Goal: Task Accomplishment & Management: Manage account settings

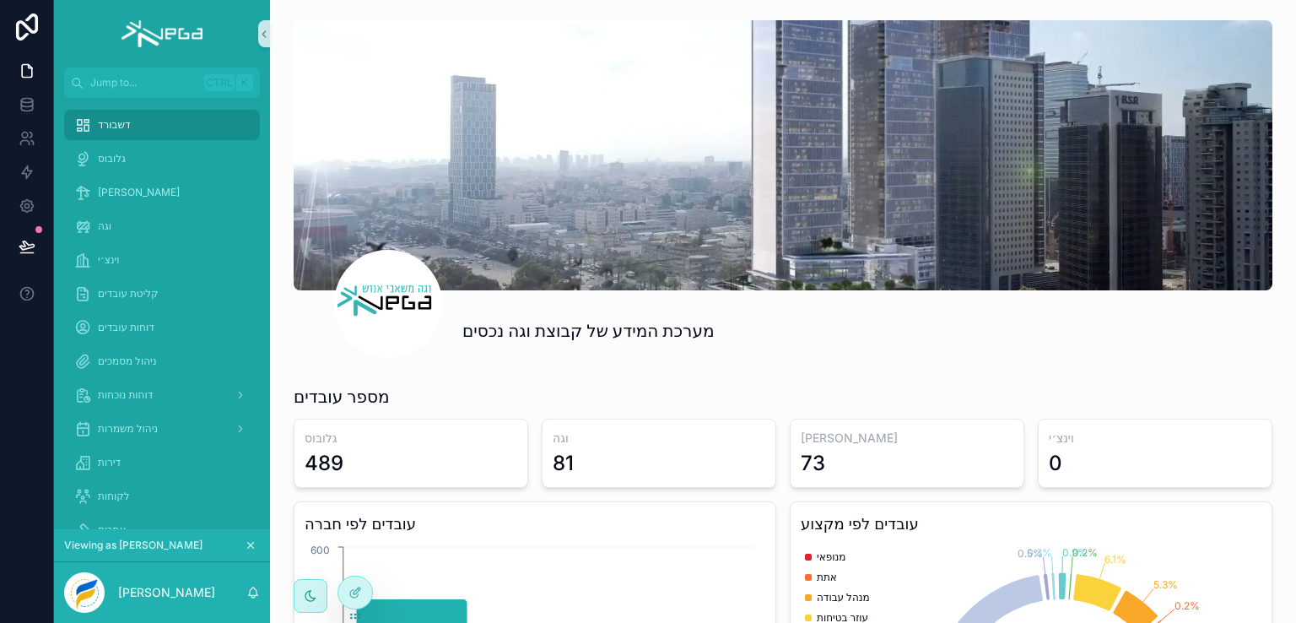
scroll to position [675, 0]
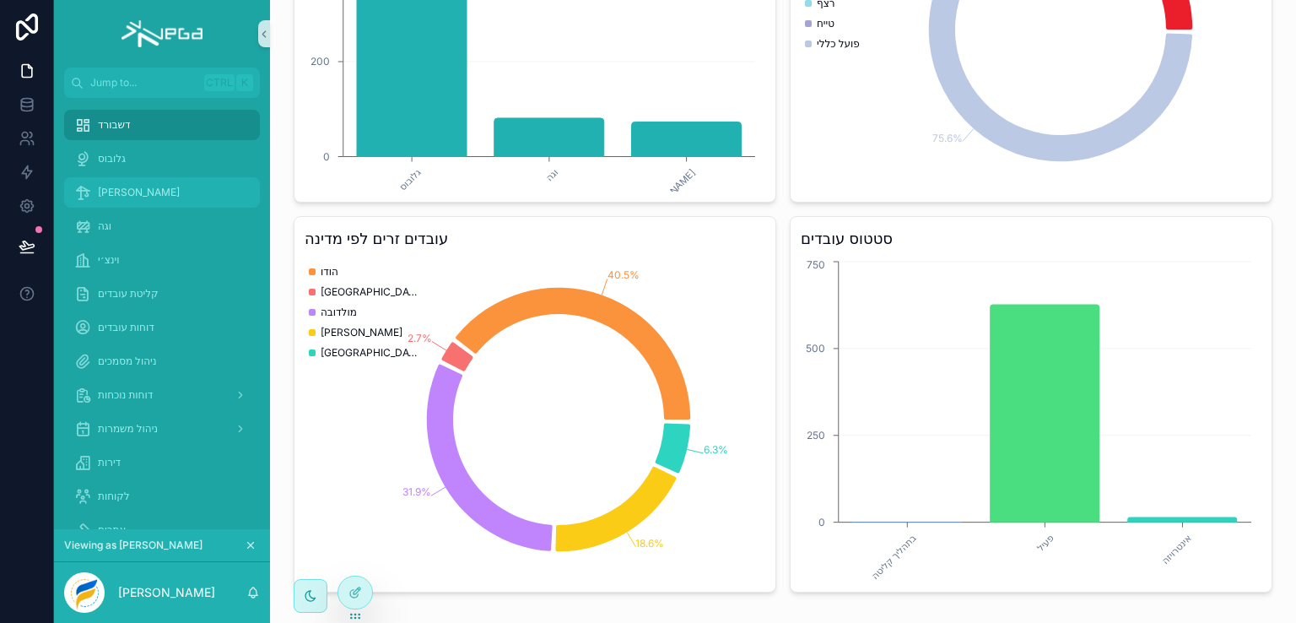
click at [108, 191] on span "[PERSON_NAME]" at bounding box center [139, 192] width 82 height 13
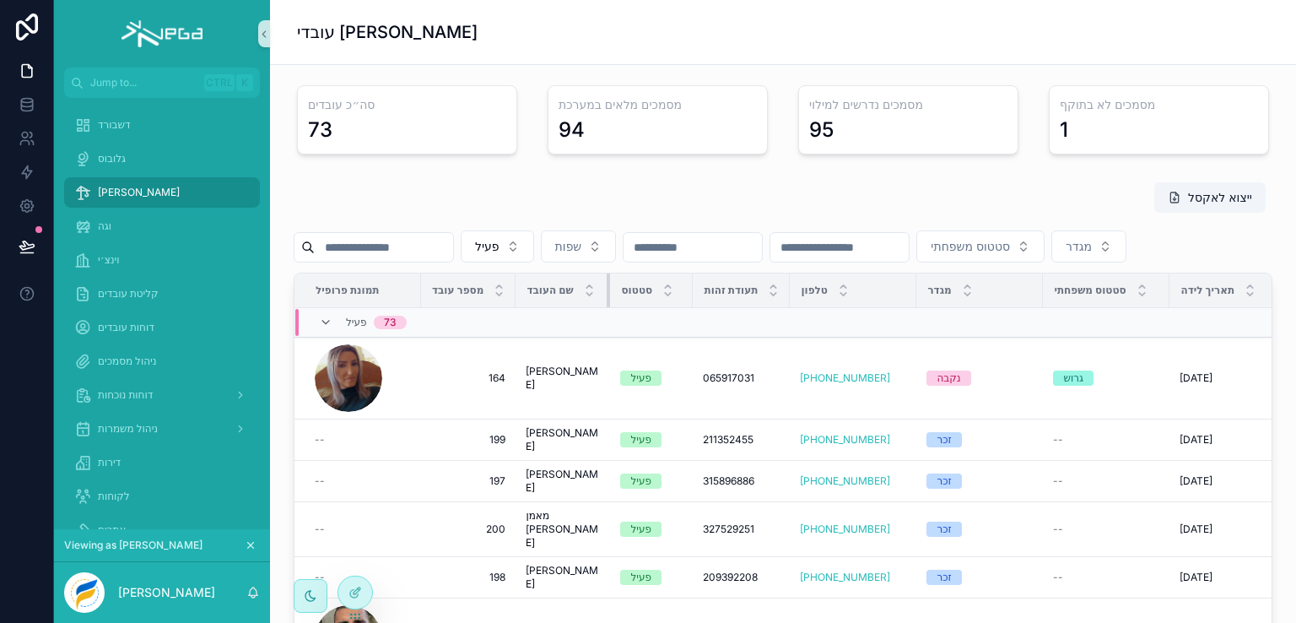
scroll to position [169, 0]
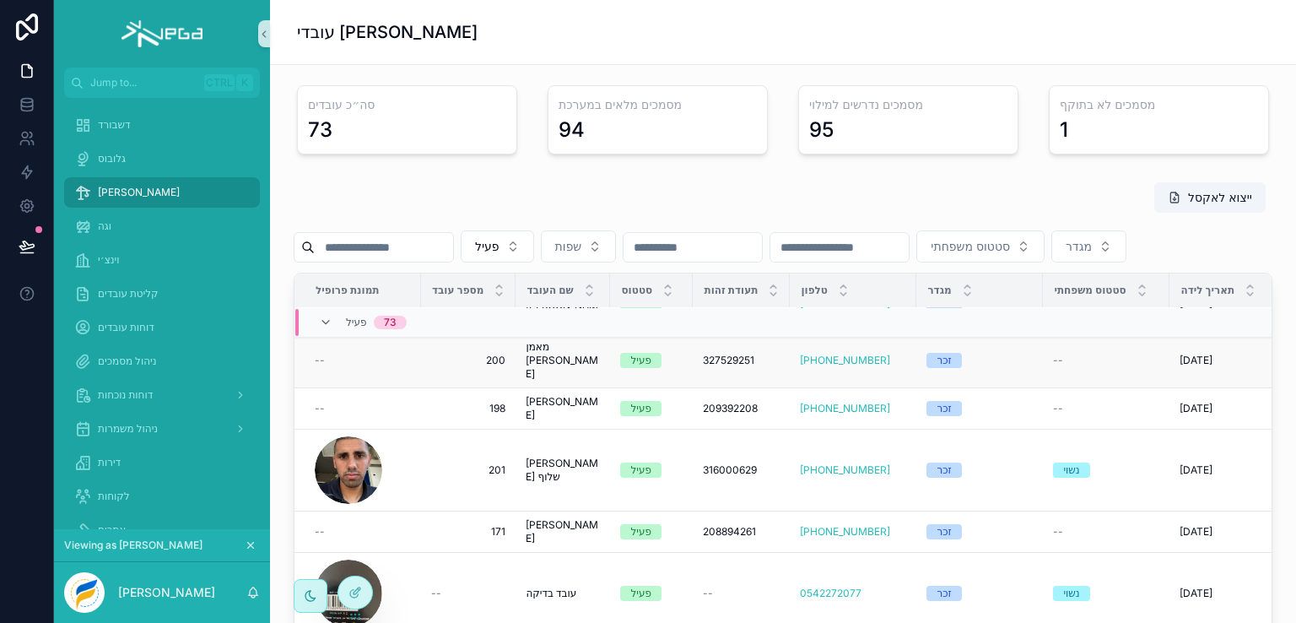
click at [550, 380] on span "מאמן [PERSON_NAME]" at bounding box center [563, 360] width 74 height 40
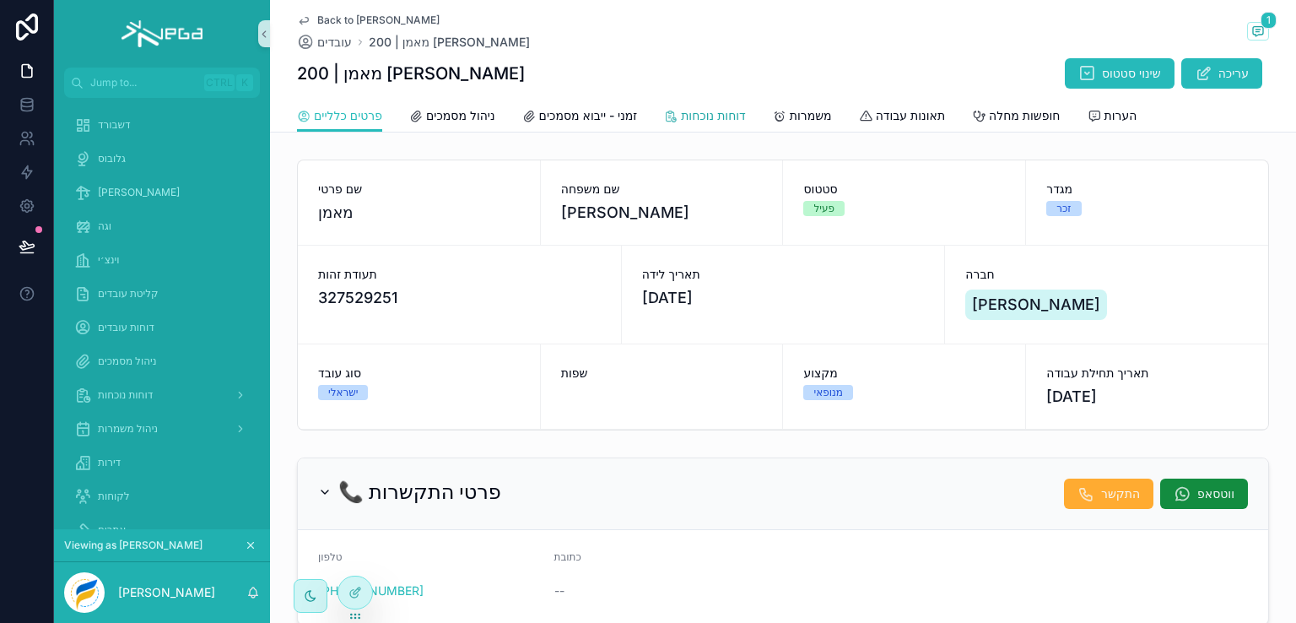
click at [725, 114] on span "דוחות נוכחות" at bounding box center [713, 115] width 65 height 17
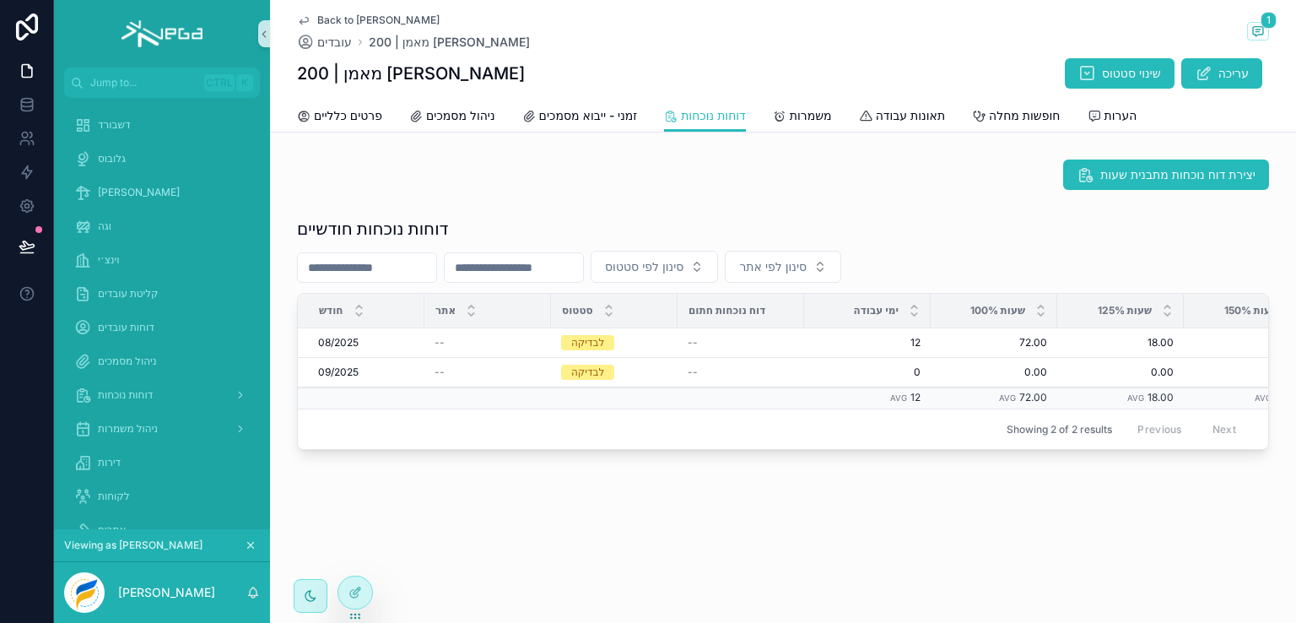
click at [337, 16] on span "Back to [PERSON_NAME]" at bounding box center [378, 19] width 122 height 13
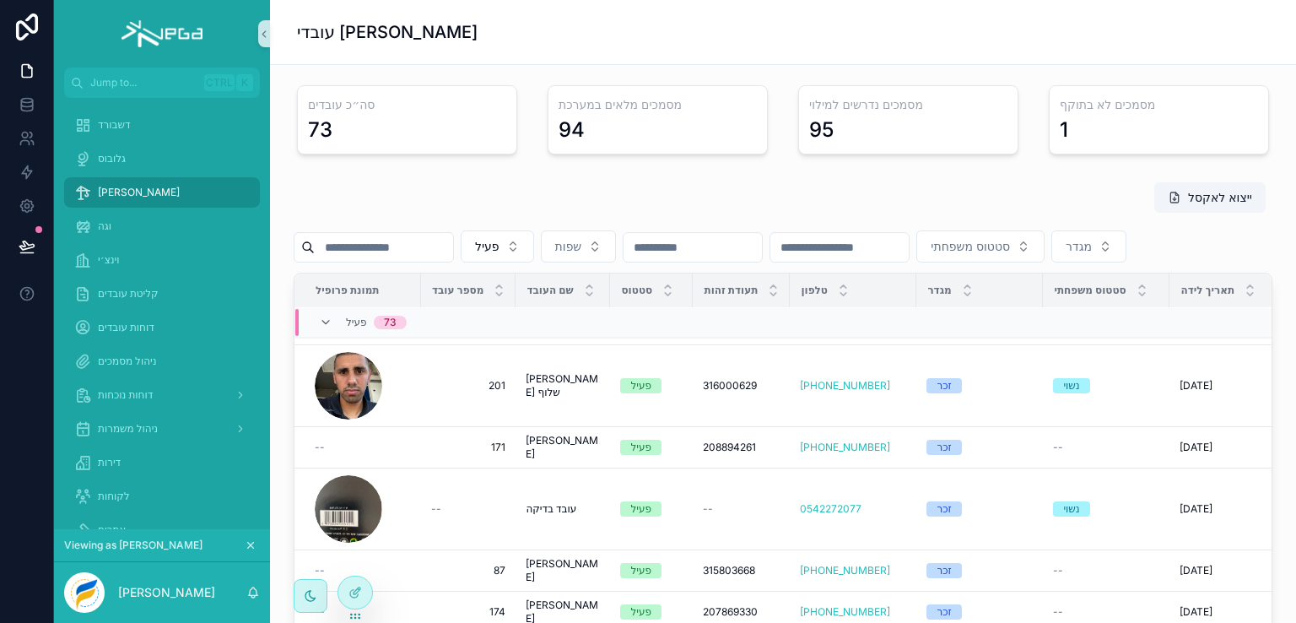
scroll to position [337, 0]
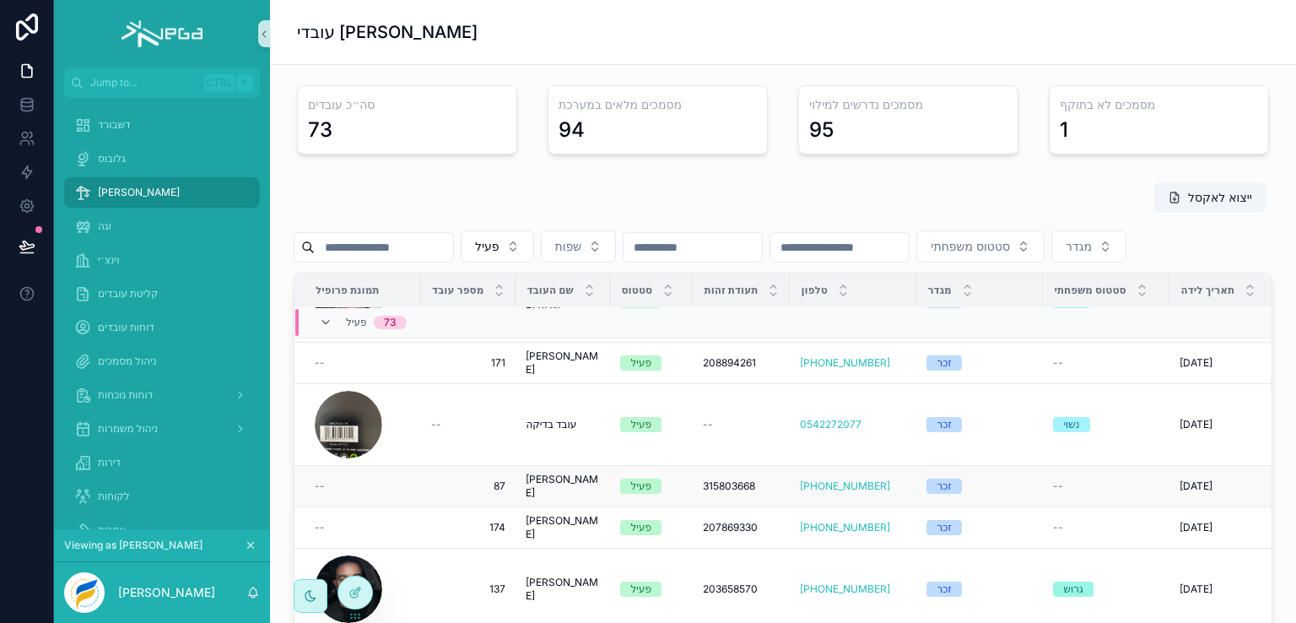
click at [553, 499] on span "[PERSON_NAME]" at bounding box center [563, 485] width 74 height 27
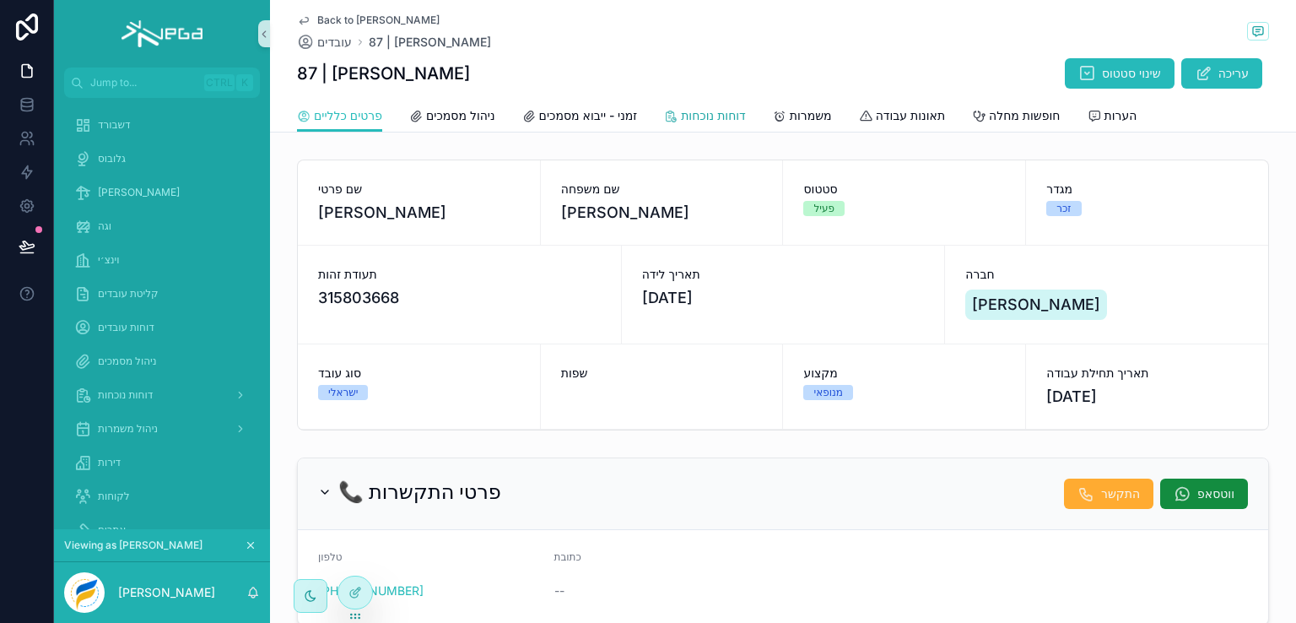
click at [698, 117] on span "דוחות נוכחות" at bounding box center [713, 115] width 65 height 17
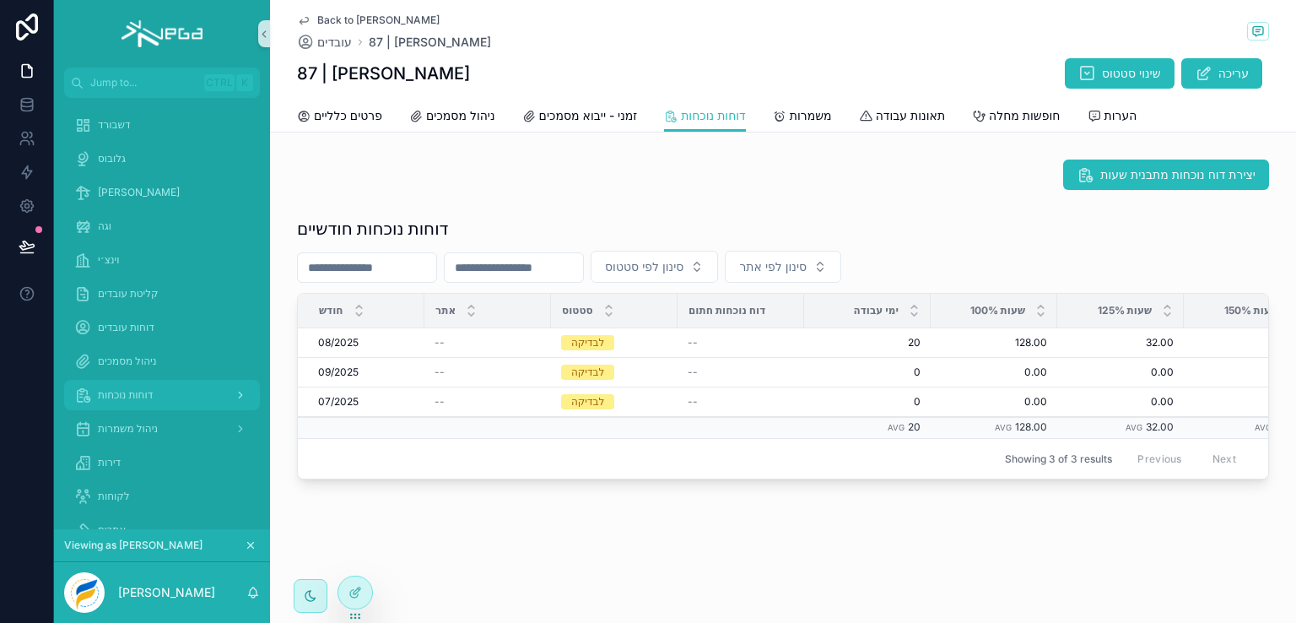
click at [135, 389] on span "דוחות נוכחות" at bounding box center [125, 394] width 55 height 13
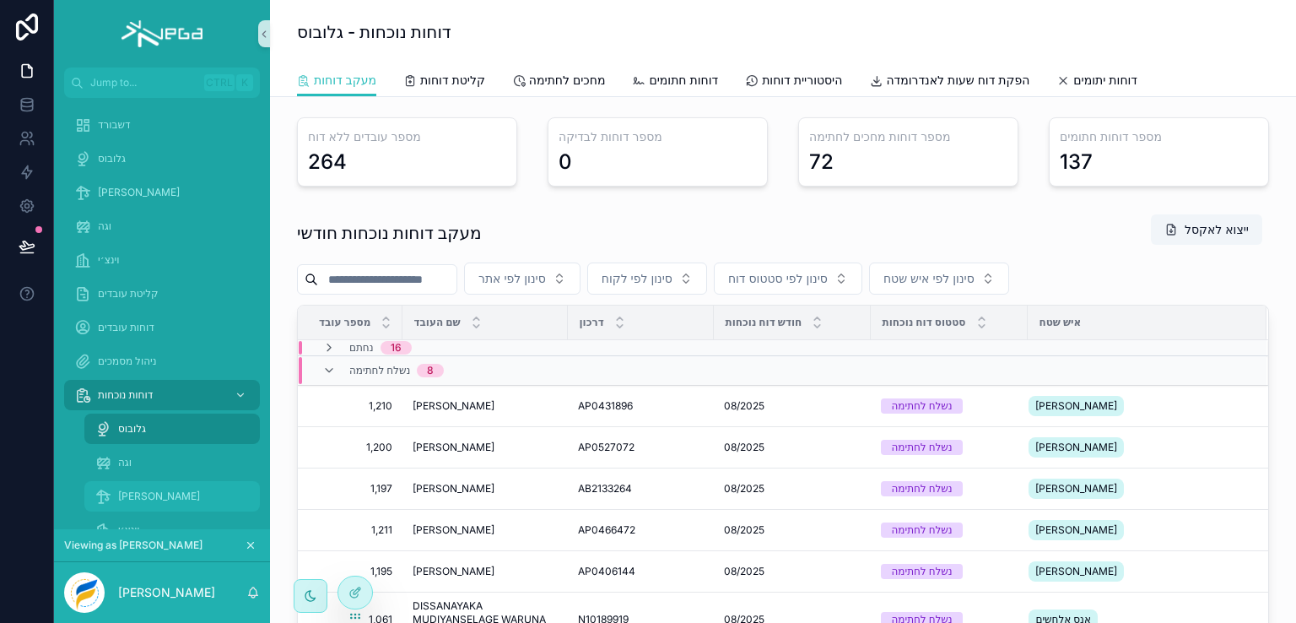
click at [134, 498] on span "[PERSON_NAME]" at bounding box center [159, 495] width 82 height 13
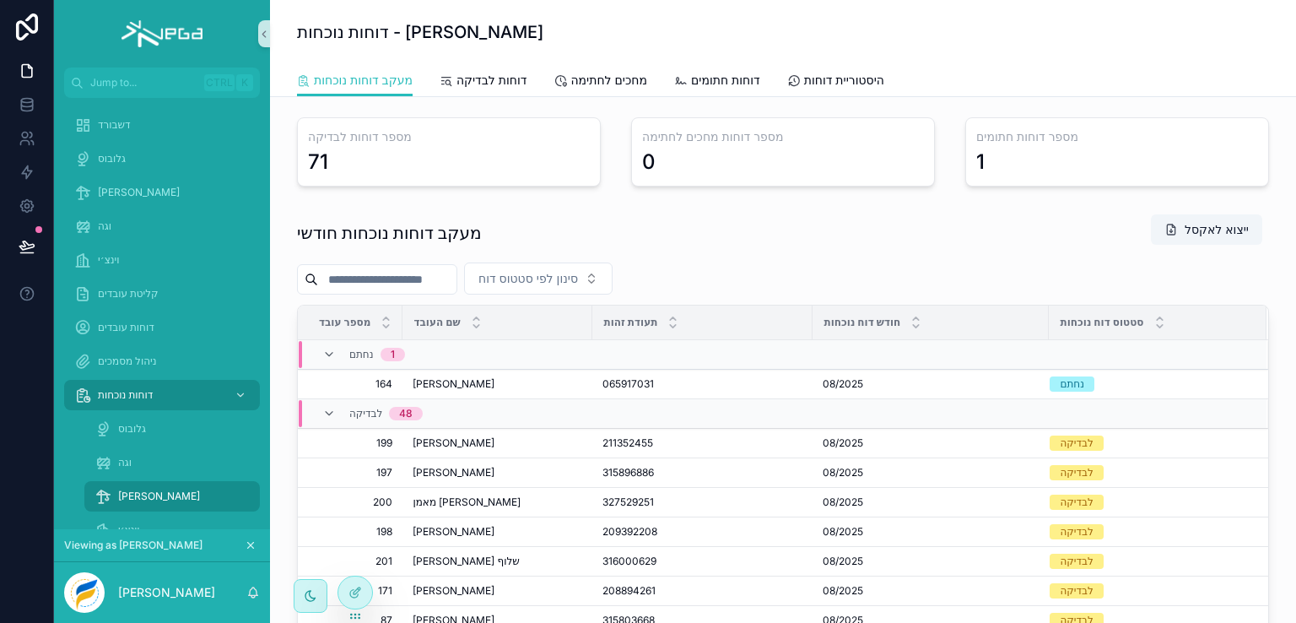
scroll to position [84, 0]
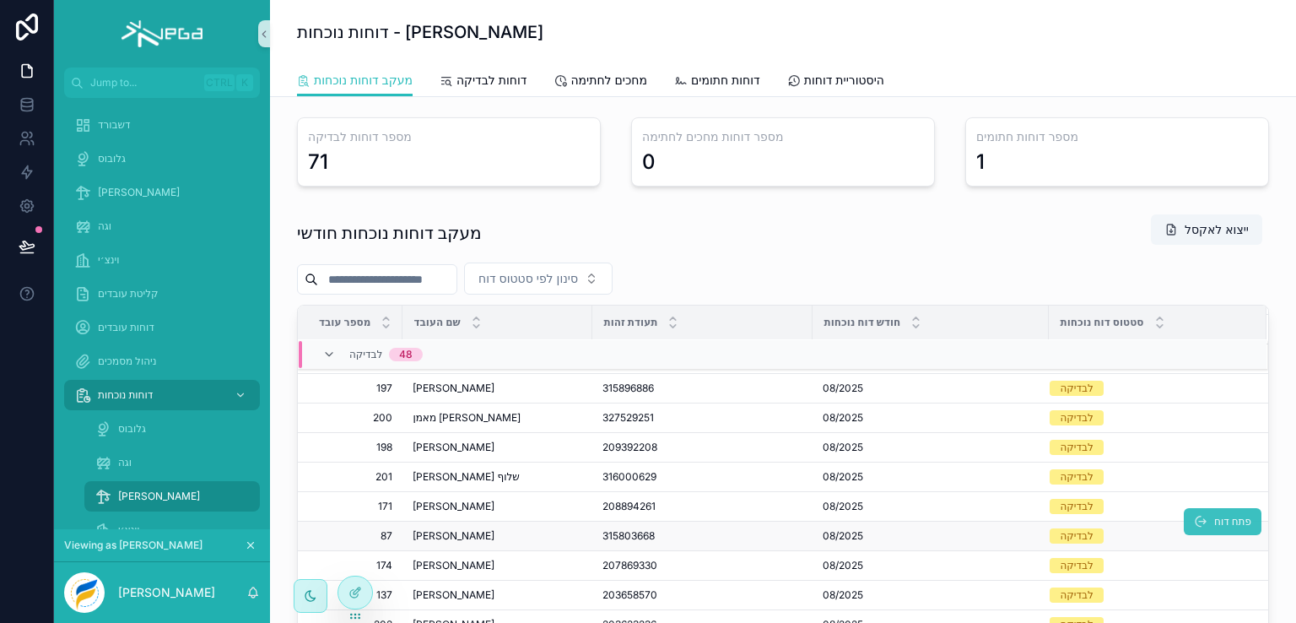
click at [1214, 517] on span "פתח דוח" at bounding box center [1232, 521] width 37 height 13
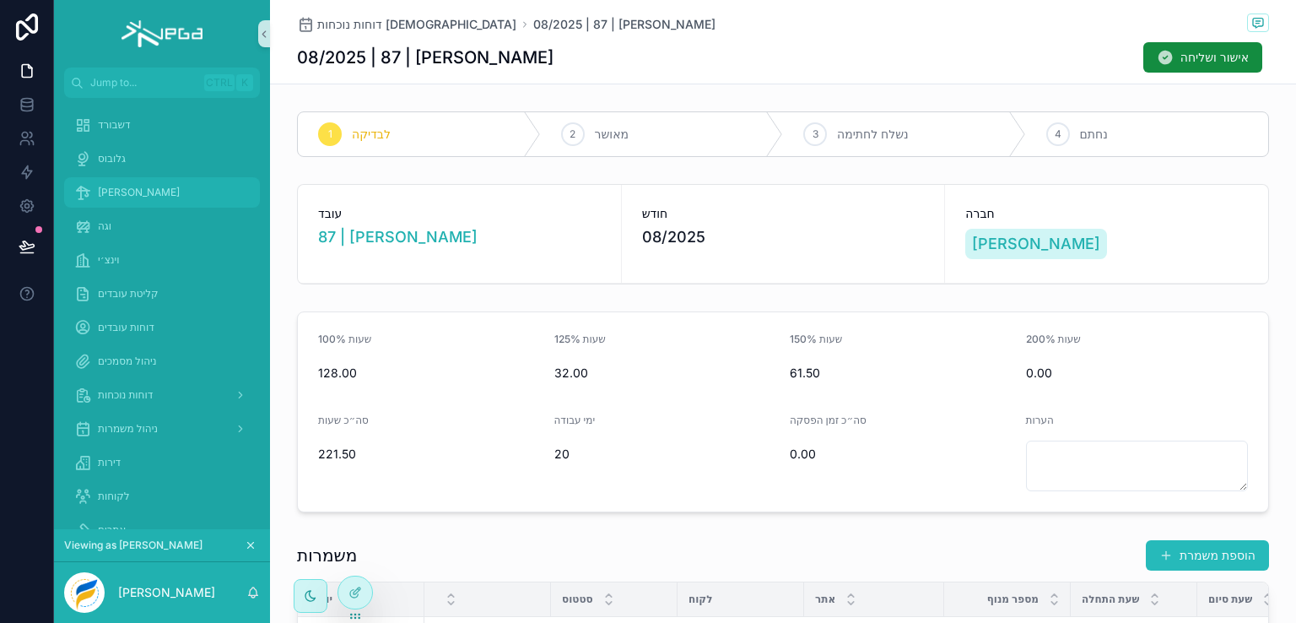
click at [104, 193] on span "[PERSON_NAME]" at bounding box center [139, 192] width 82 height 13
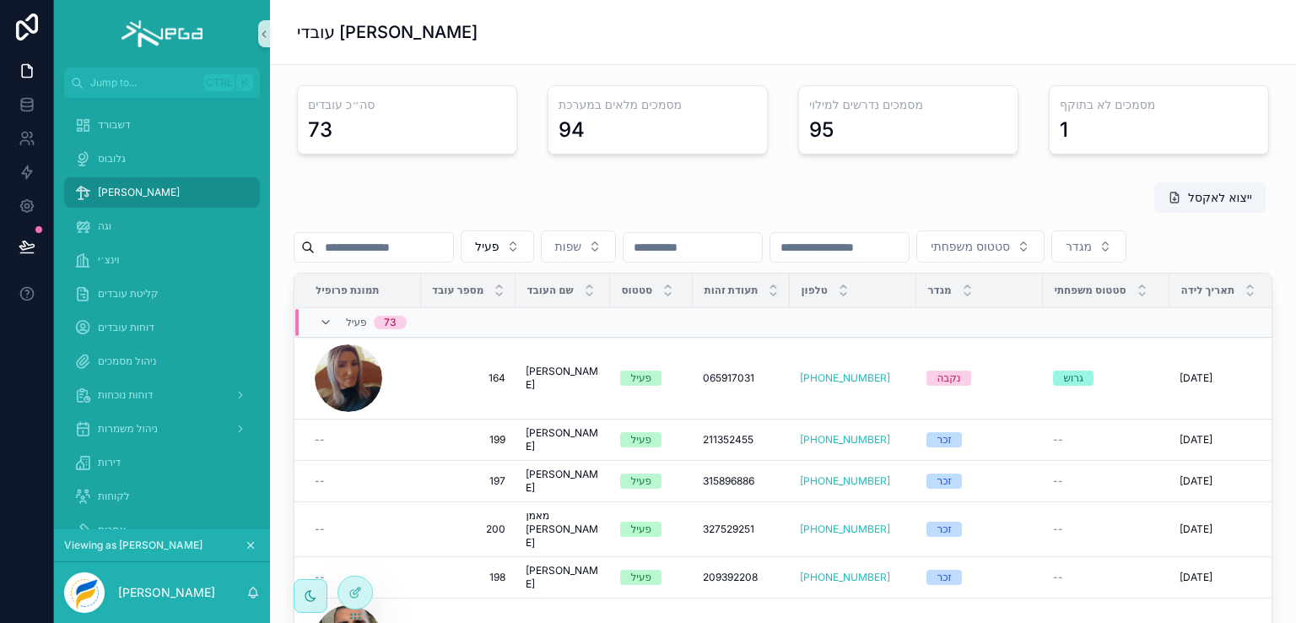
click at [371, 256] on input "scrollable content" at bounding box center [384, 247] width 138 height 24
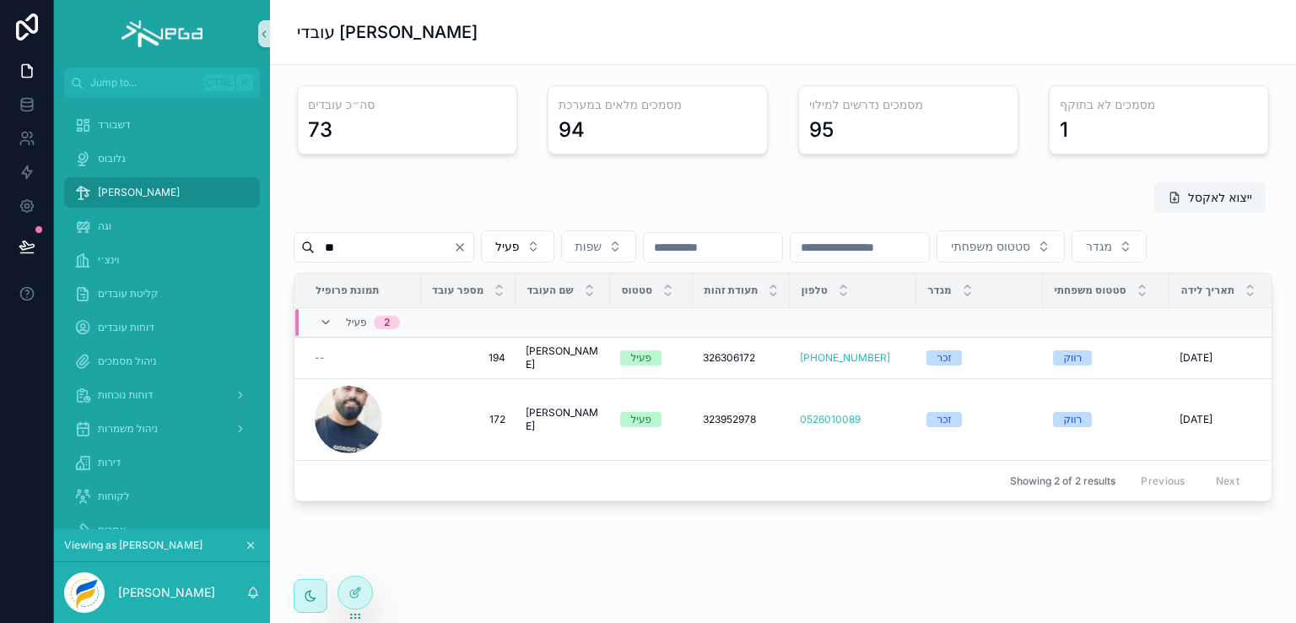
type input "*"
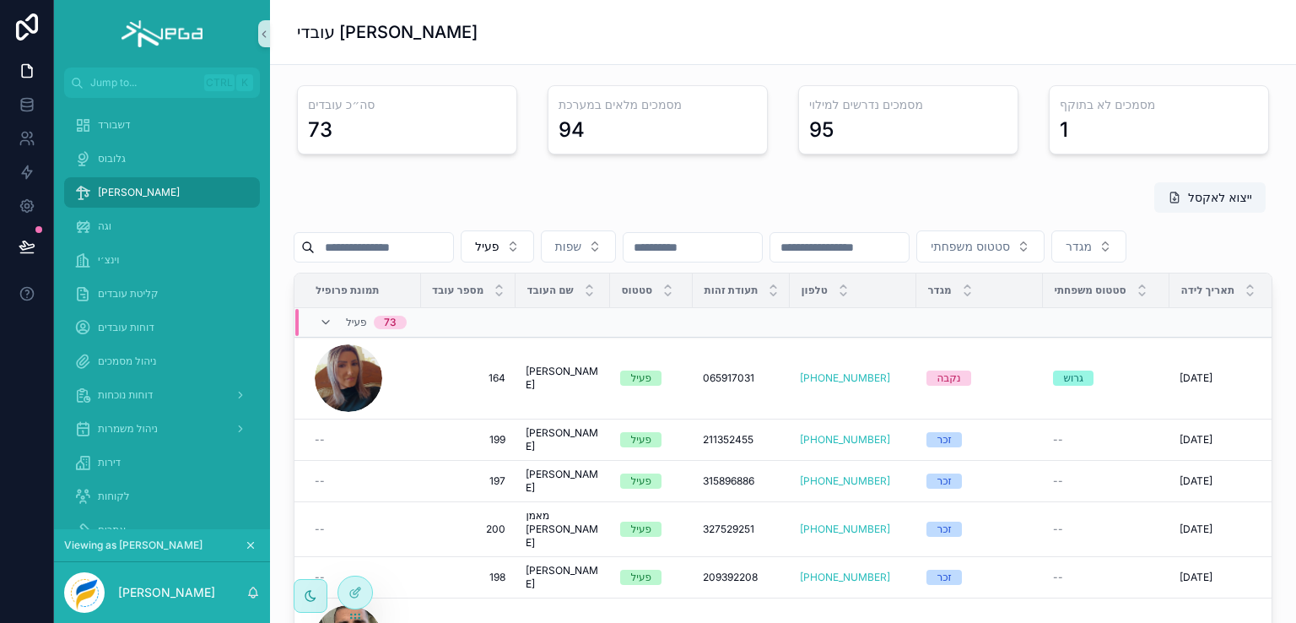
click at [364, 242] on input "scrollable content" at bounding box center [384, 247] width 138 height 24
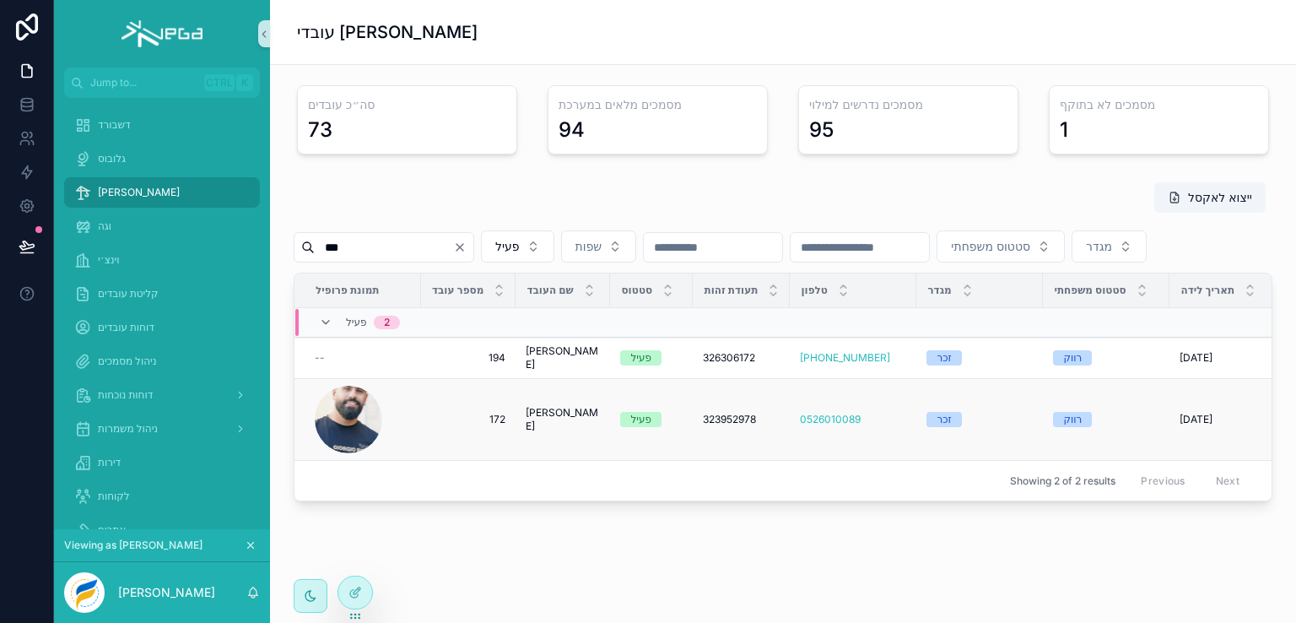
type input "***"
click at [550, 433] on span "[PERSON_NAME]" at bounding box center [563, 419] width 74 height 27
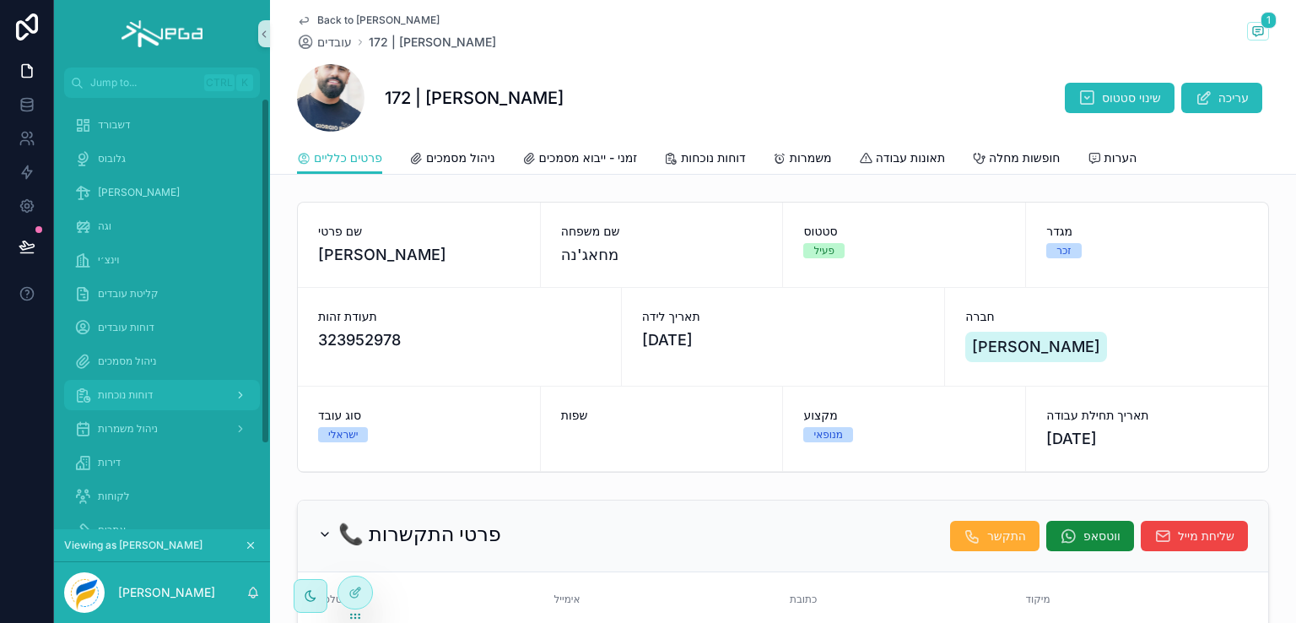
click at [144, 395] on span "דוחות נוכחות" at bounding box center [125, 394] width 55 height 13
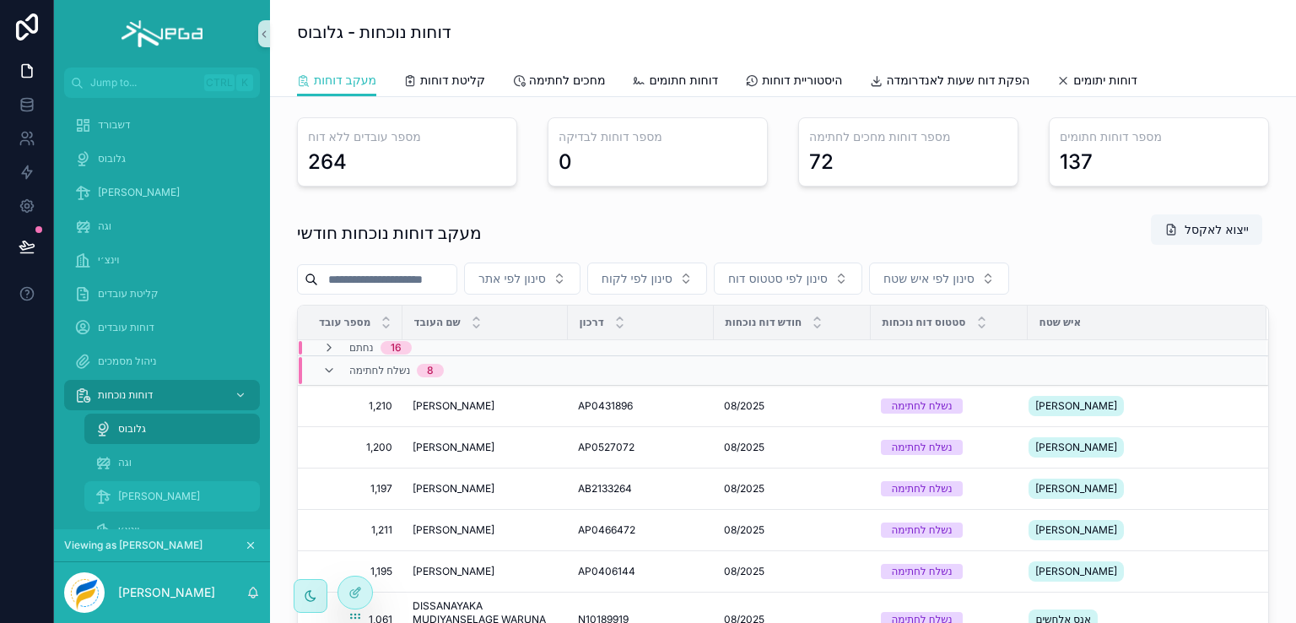
click at [121, 495] on span "[PERSON_NAME]" at bounding box center [159, 495] width 82 height 13
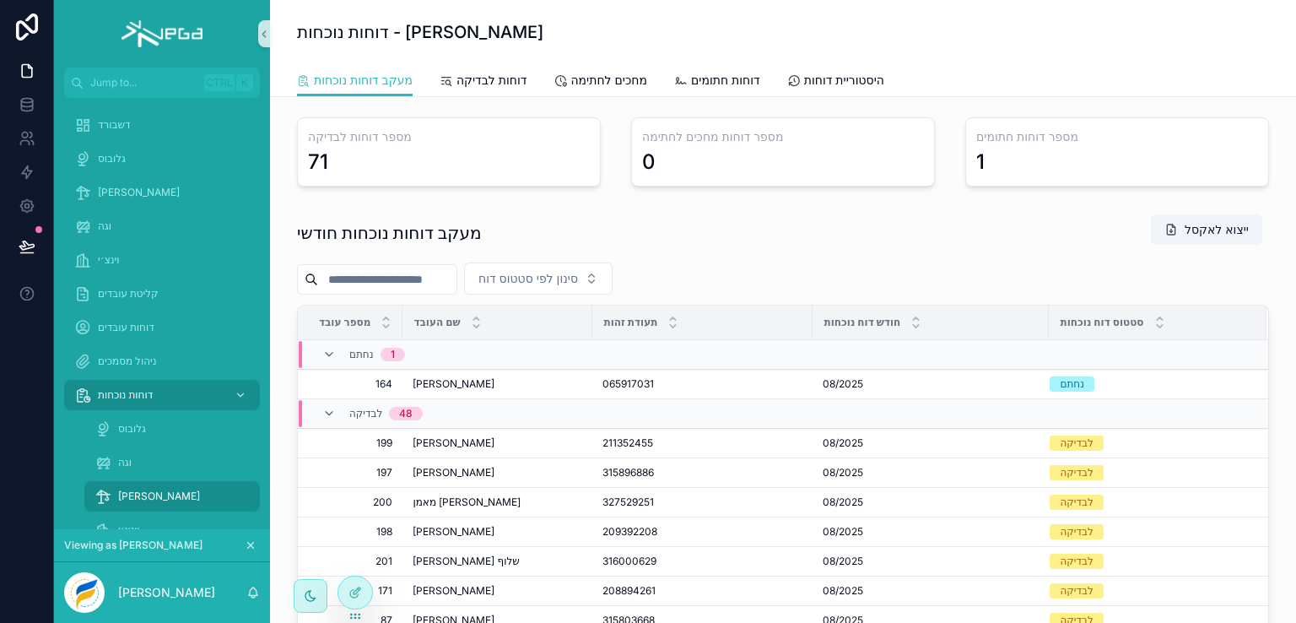
click at [398, 285] on input "scrollable content" at bounding box center [387, 279] width 138 height 24
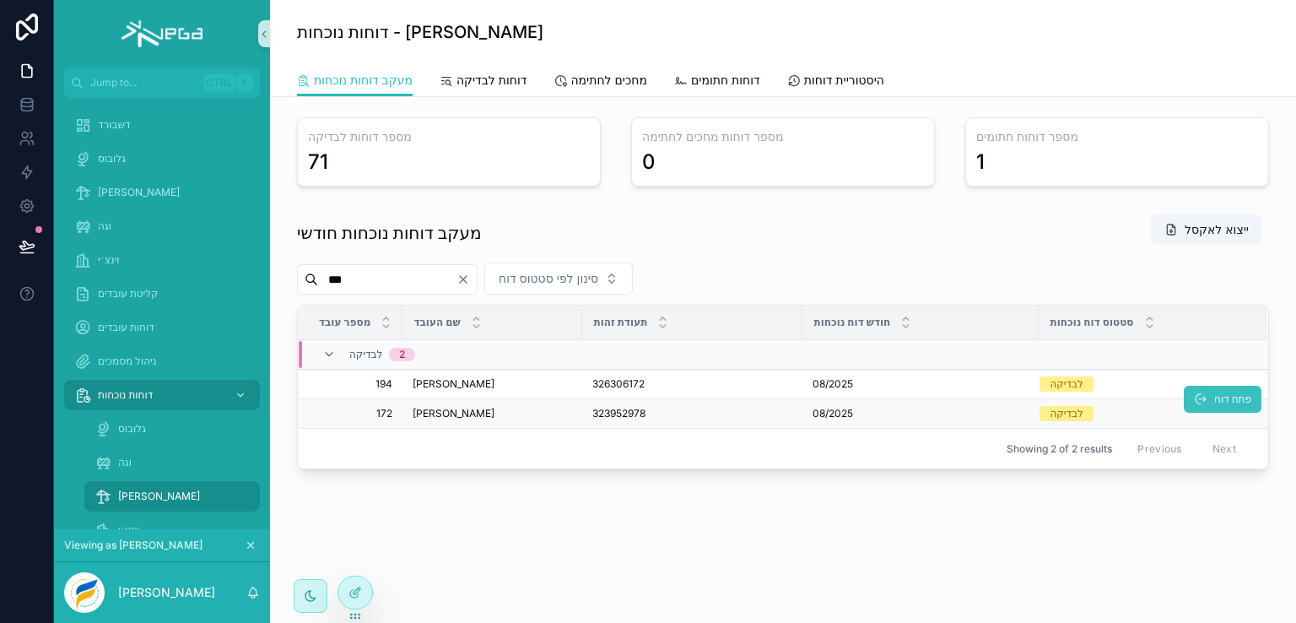
type input "***"
click at [1235, 397] on span "פתח דוח" at bounding box center [1232, 398] width 37 height 13
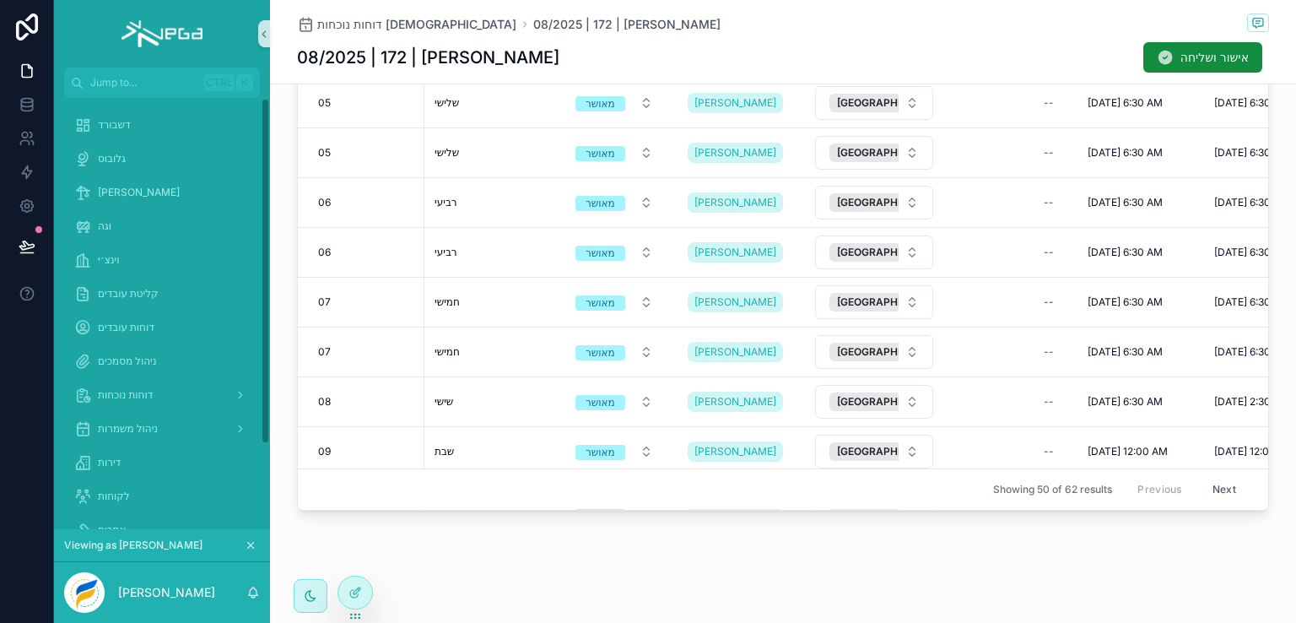
scroll to position [337, 0]
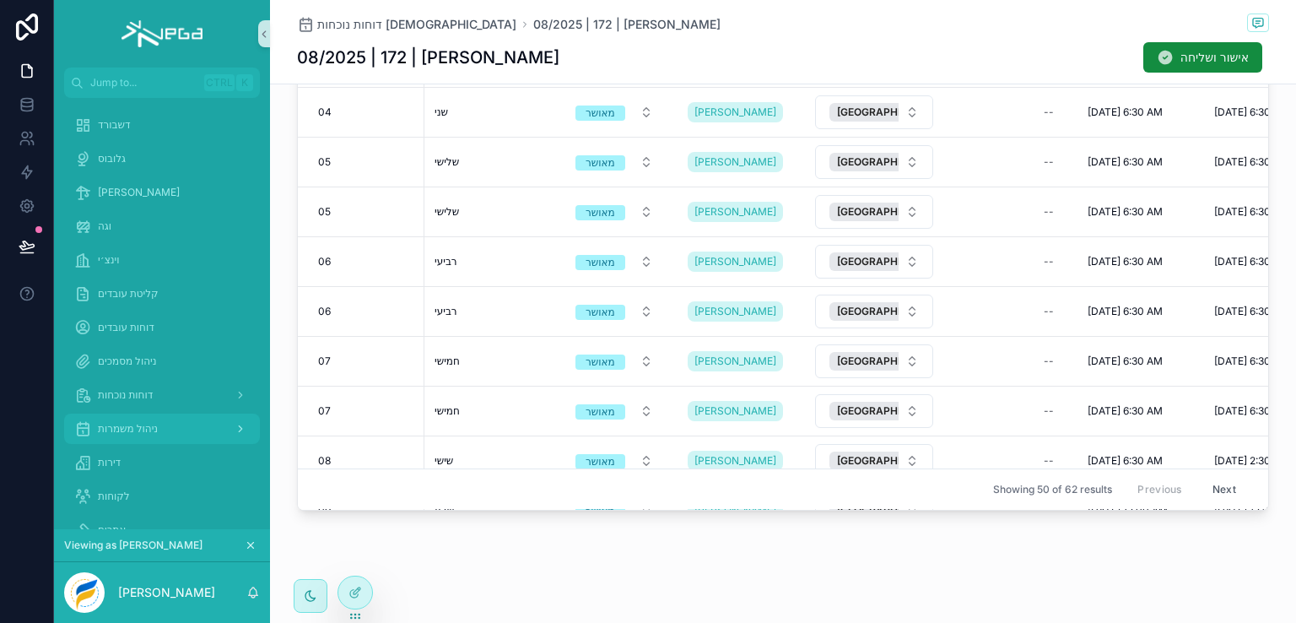
click at [134, 426] on span "ניהול משמרות" at bounding box center [128, 428] width 60 height 13
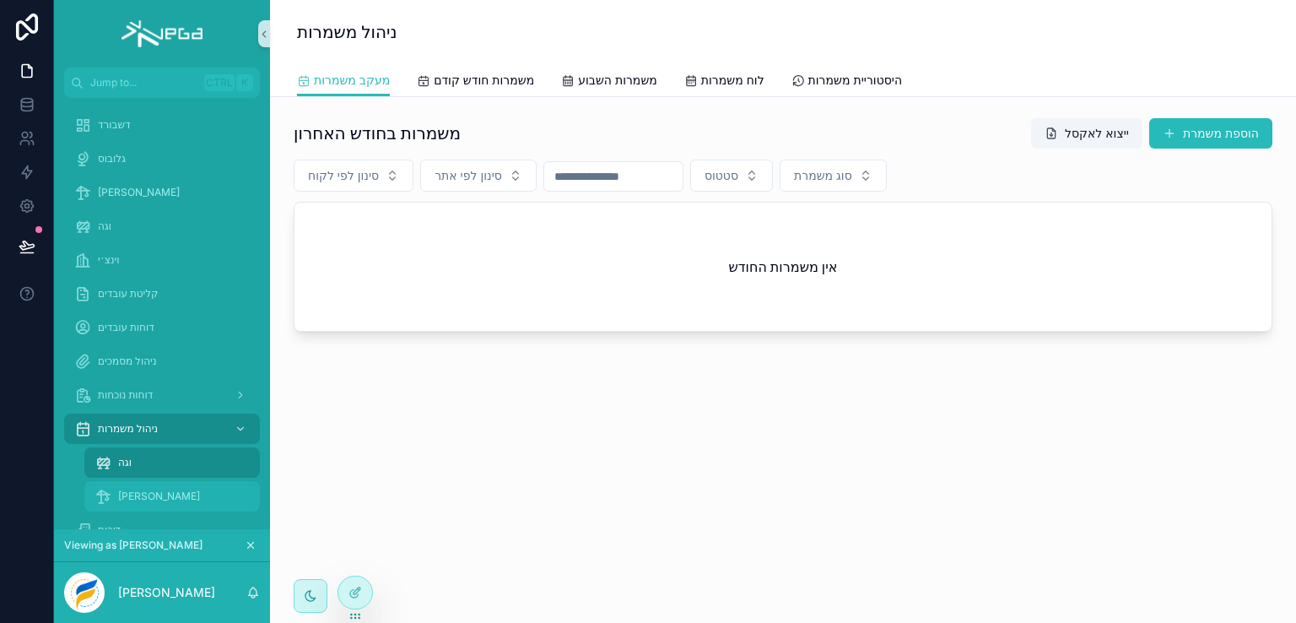
click at [129, 492] on span "[PERSON_NAME]" at bounding box center [159, 495] width 82 height 13
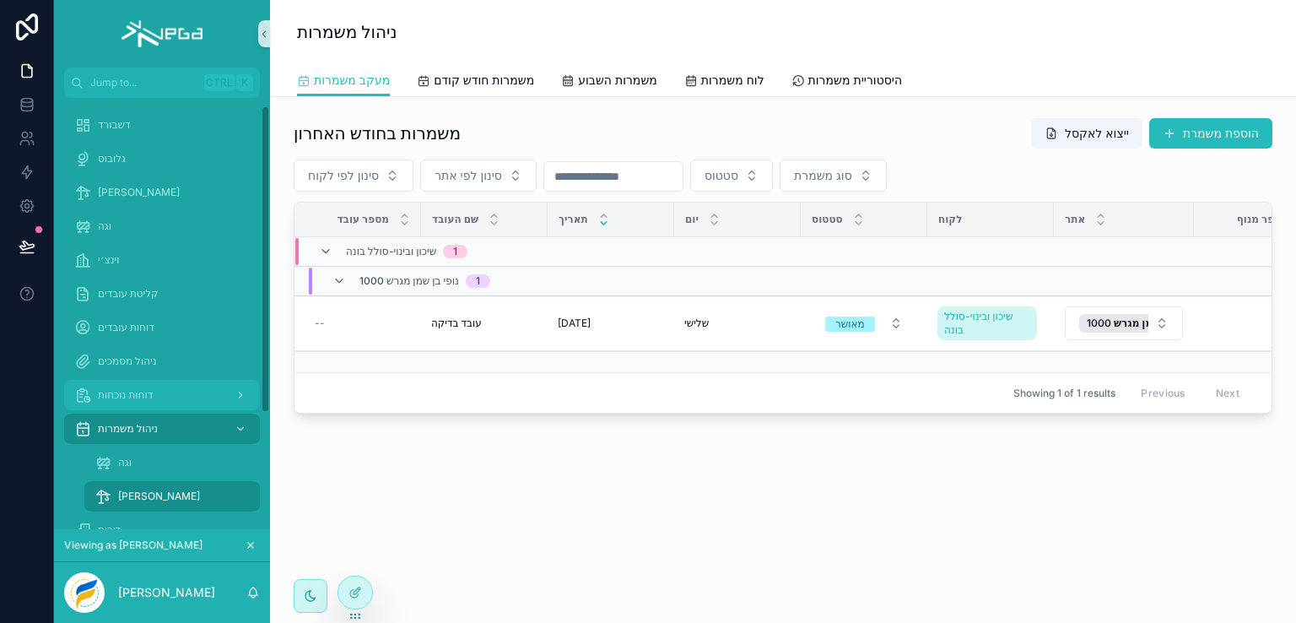
scroll to position [84, 0]
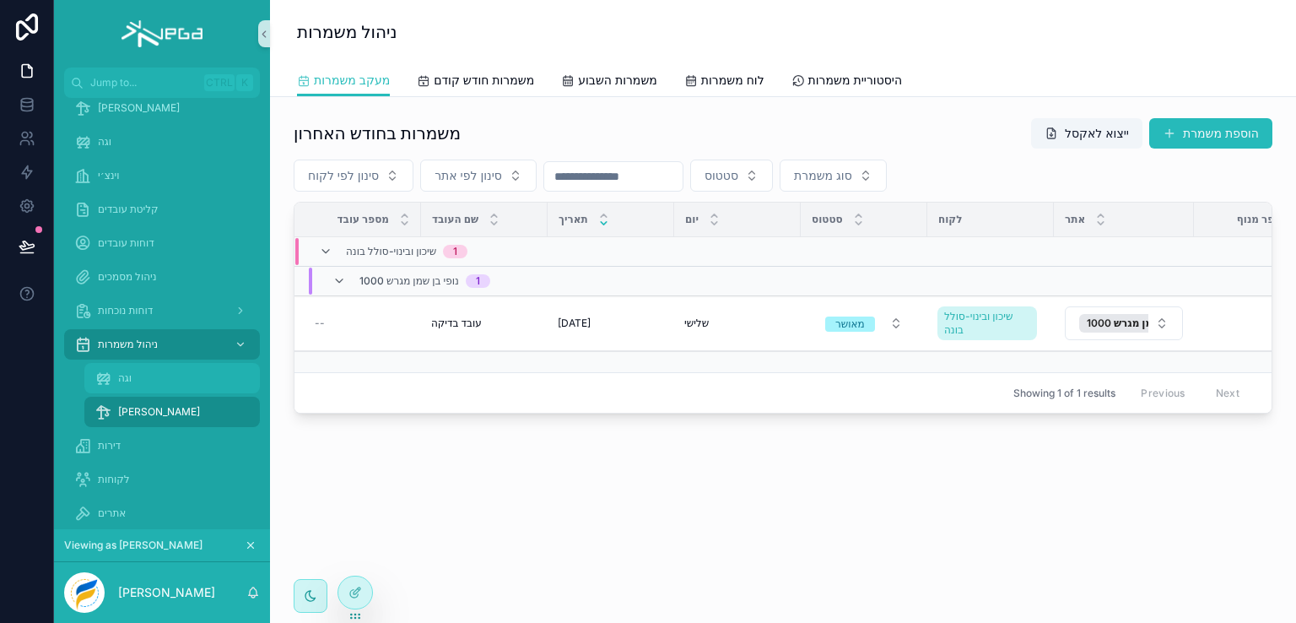
click at [116, 375] on div "וגה" at bounding box center [171, 377] width 155 height 27
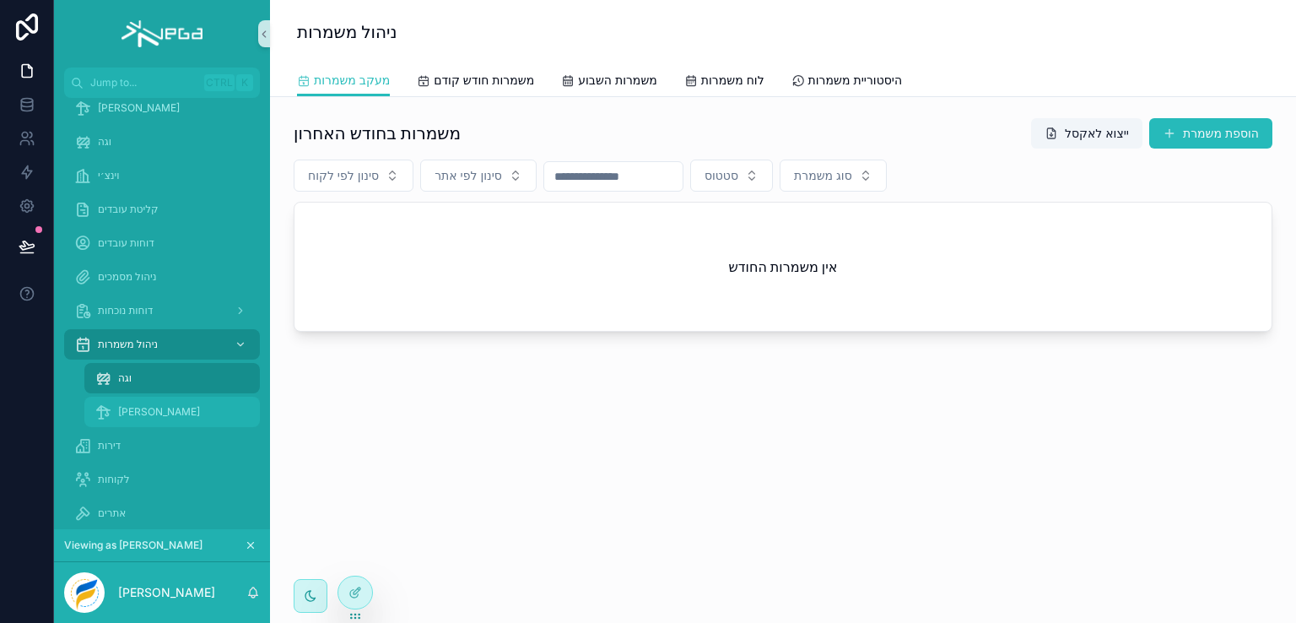
click at [127, 413] on span "[PERSON_NAME]" at bounding box center [159, 411] width 82 height 13
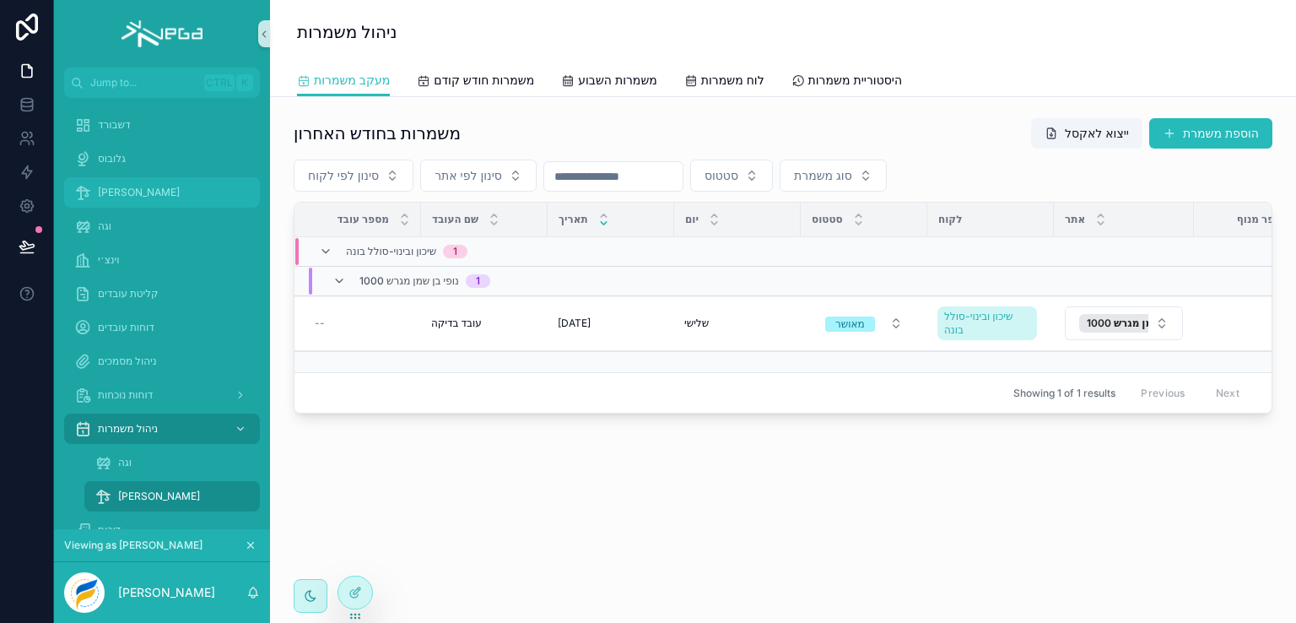
click at [111, 197] on span "[PERSON_NAME]" at bounding box center [139, 192] width 82 height 13
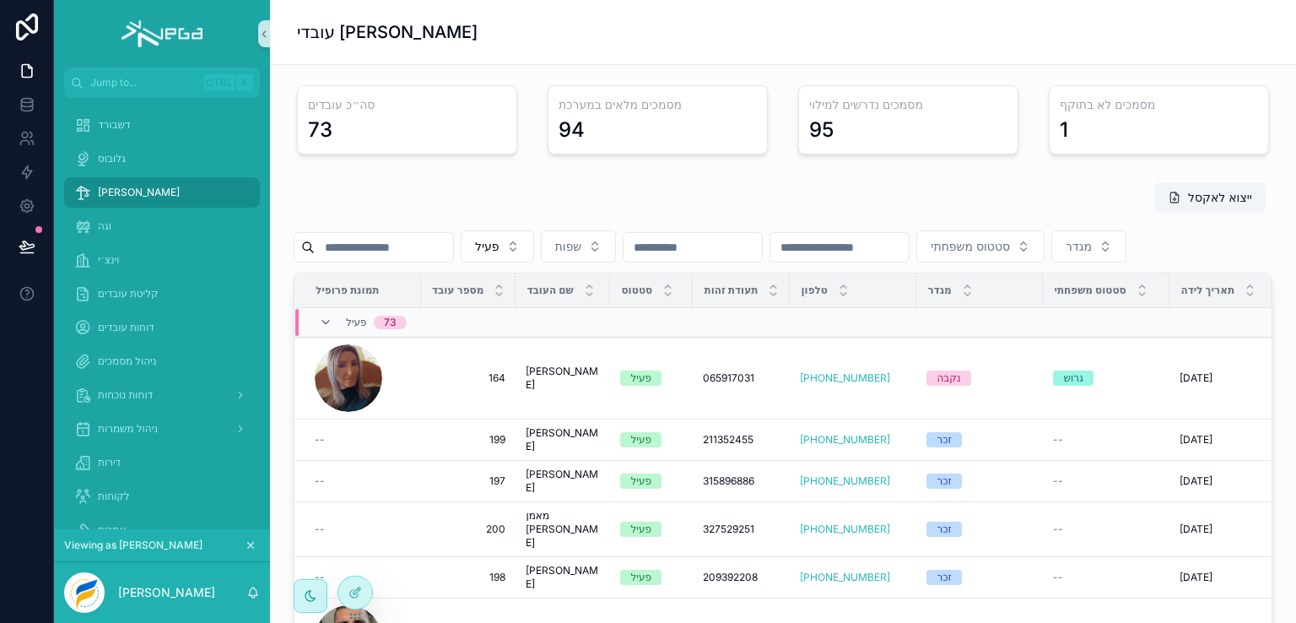
click at [421, 241] on input "scrollable content" at bounding box center [384, 247] width 138 height 24
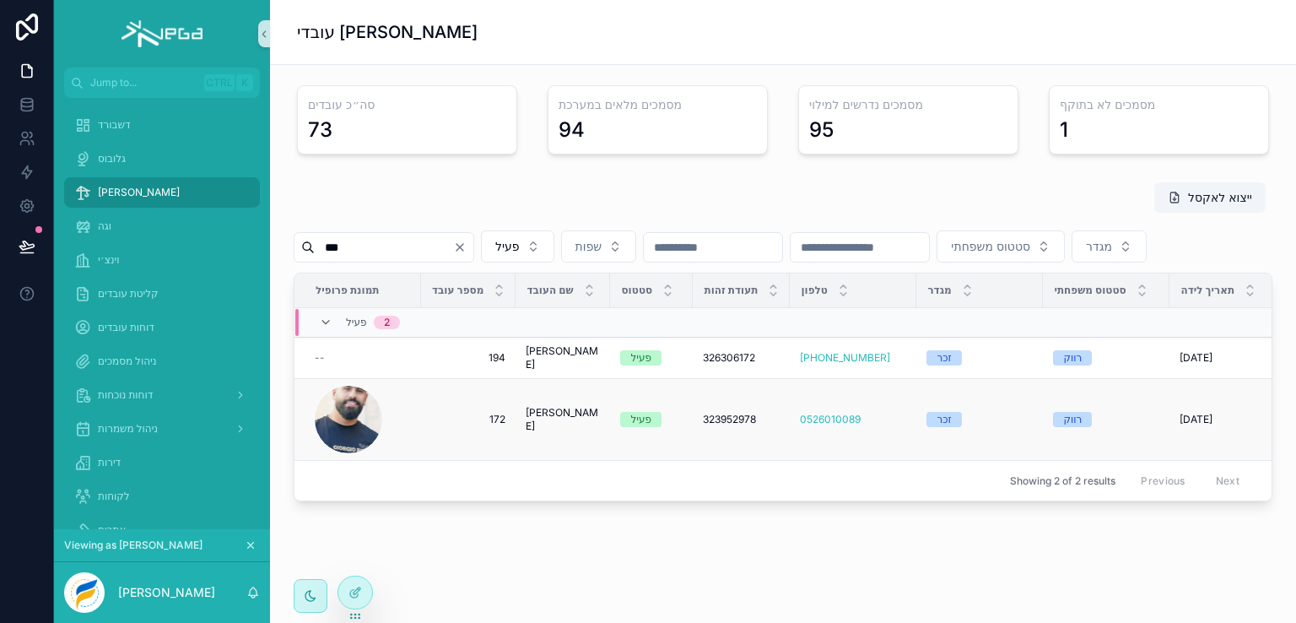
type input "***"
click at [557, 433] on span "[PERSON_NAME]" at bounding box center [563, 419] width 74 height 27
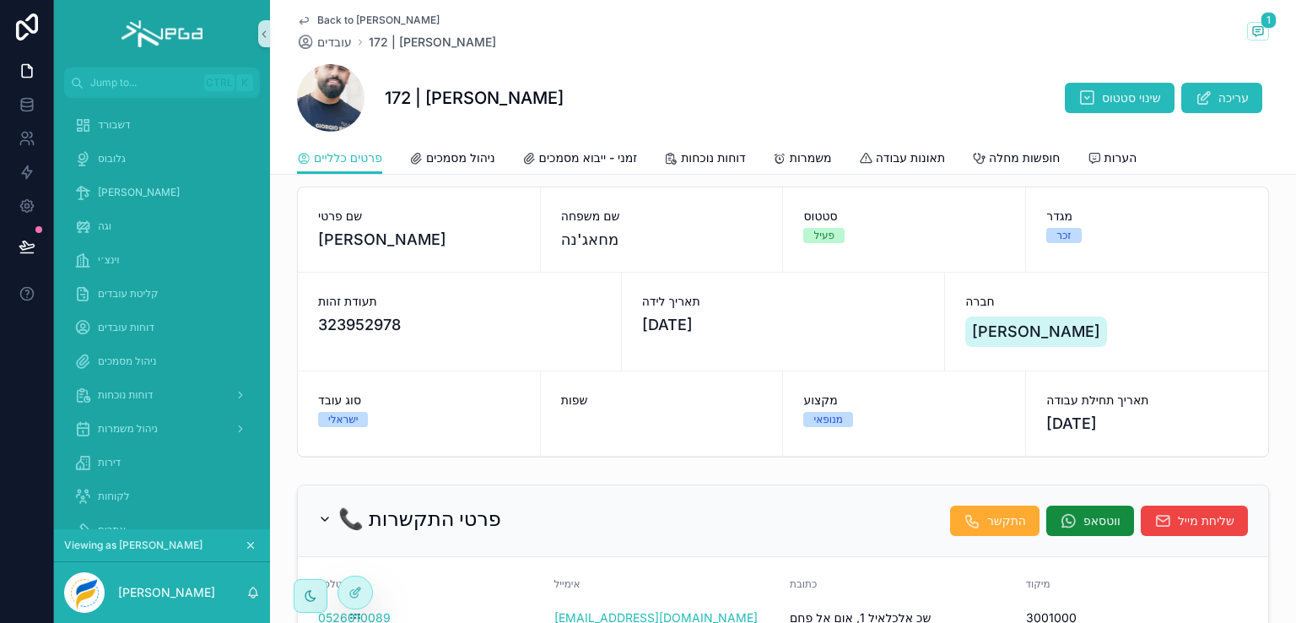
scroll to position [13, 0]
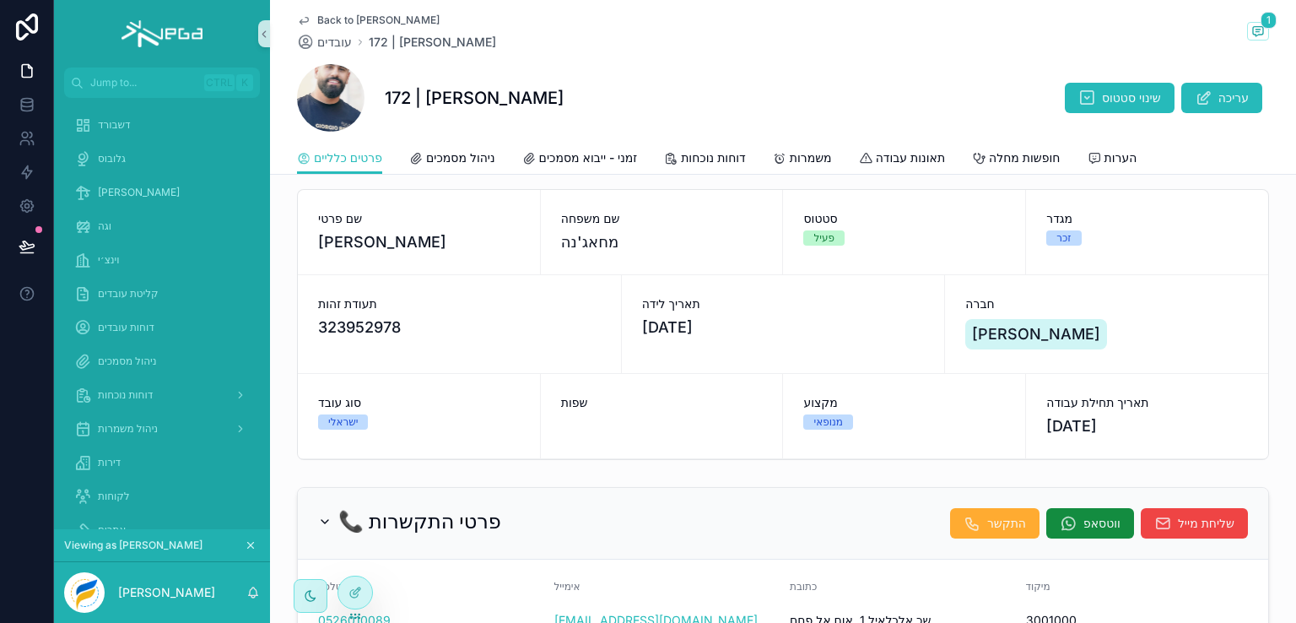
click at [321, 18] on span "Back to [PERSON_NAME]" at bounding box center [378, 19] width 122 height 13
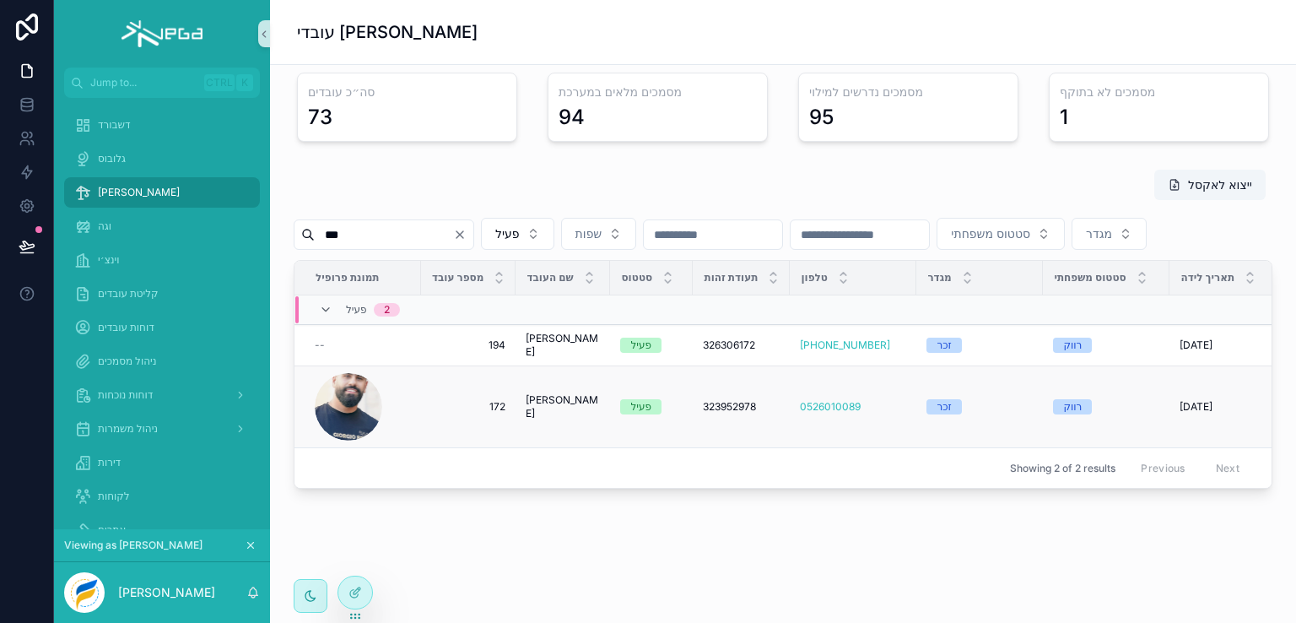
click at [563, 420] on span "[PERSON_NAME]" at bounding box center [563, 406] width 74 height 27
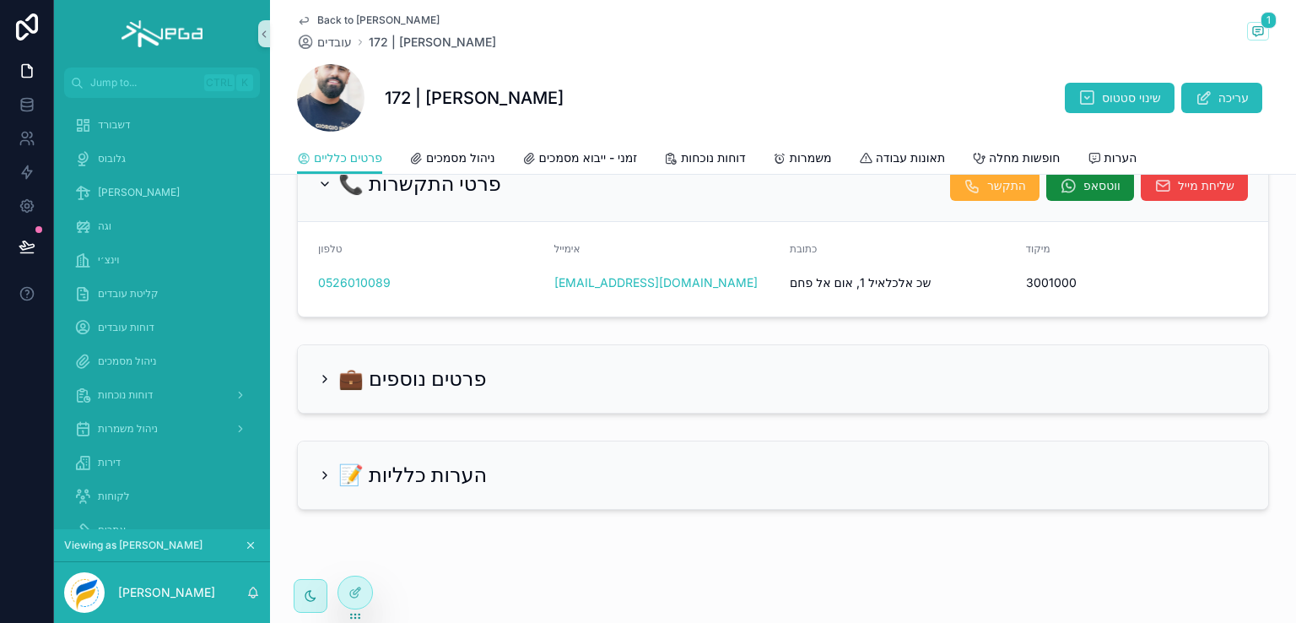
scroll to position [266, 0]
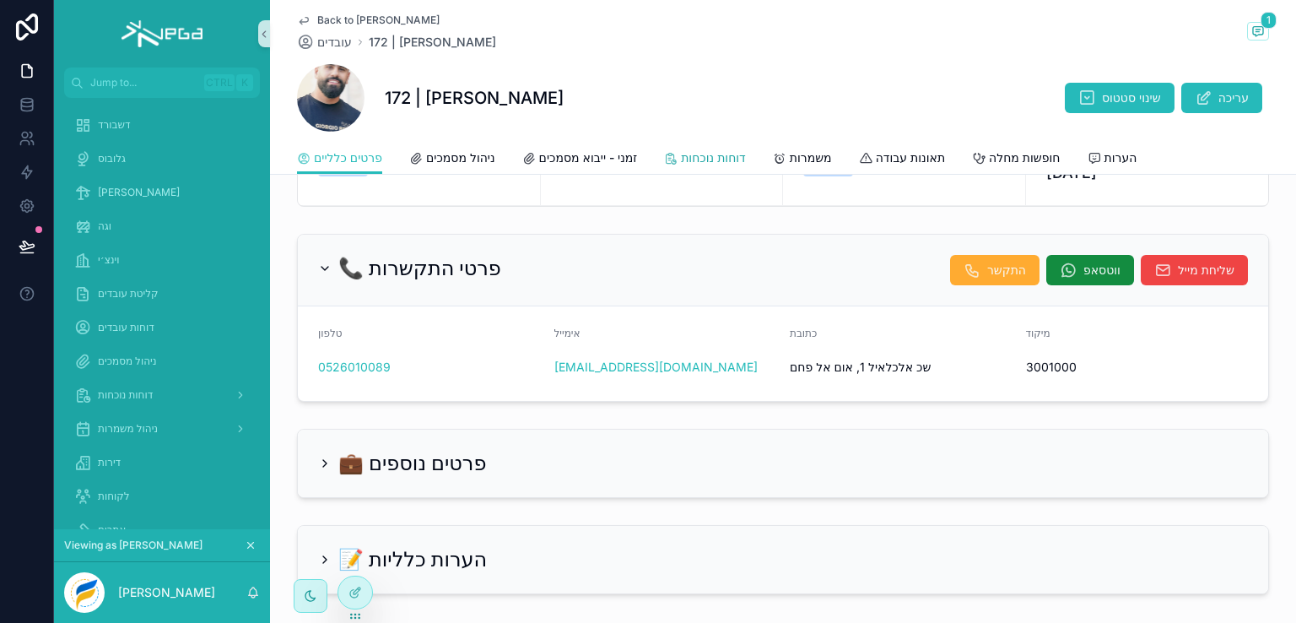
click at [725, 164] on span "דוחות נוכחות" at bounding box center [713, 157] width 65 height 17
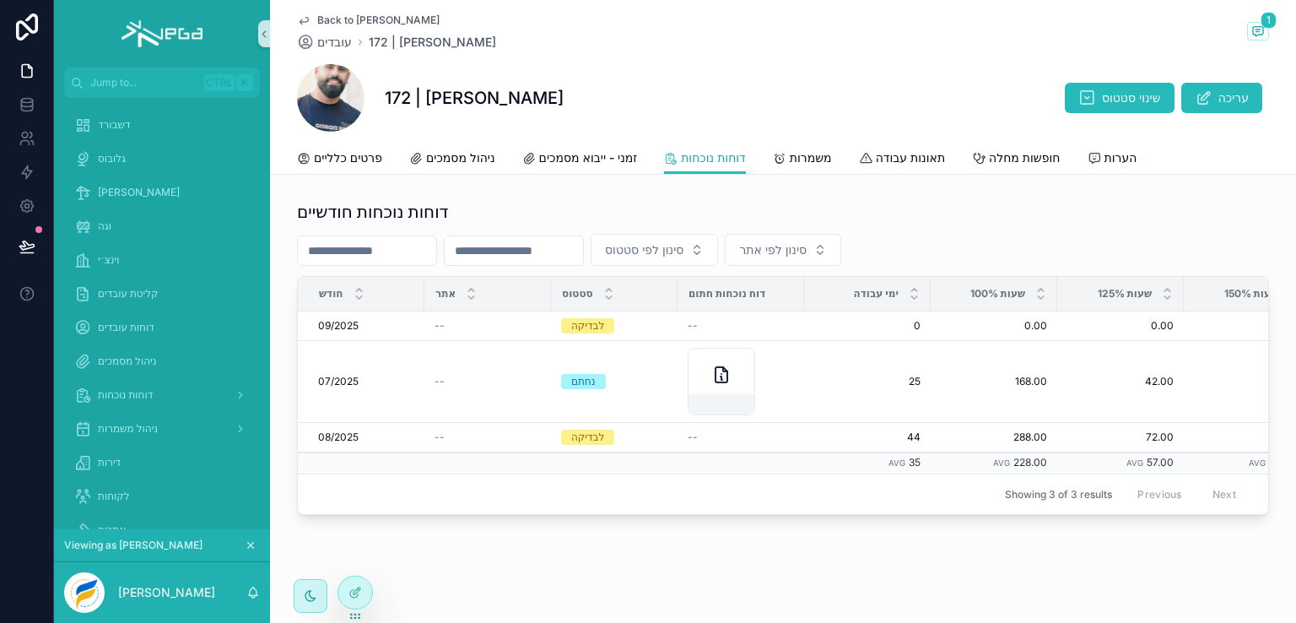
scroll to position [76, 0]
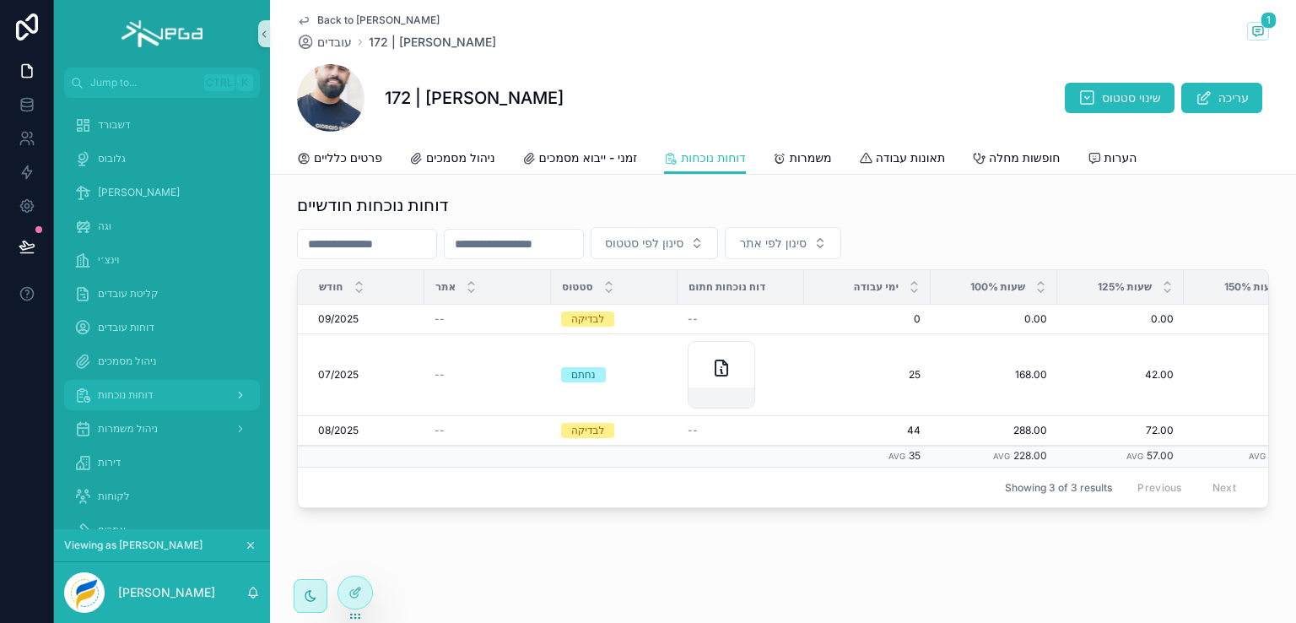
click at [122, 395] on span "דוחות נוכחות" at bounding box center [125, 394] width 55 height 13
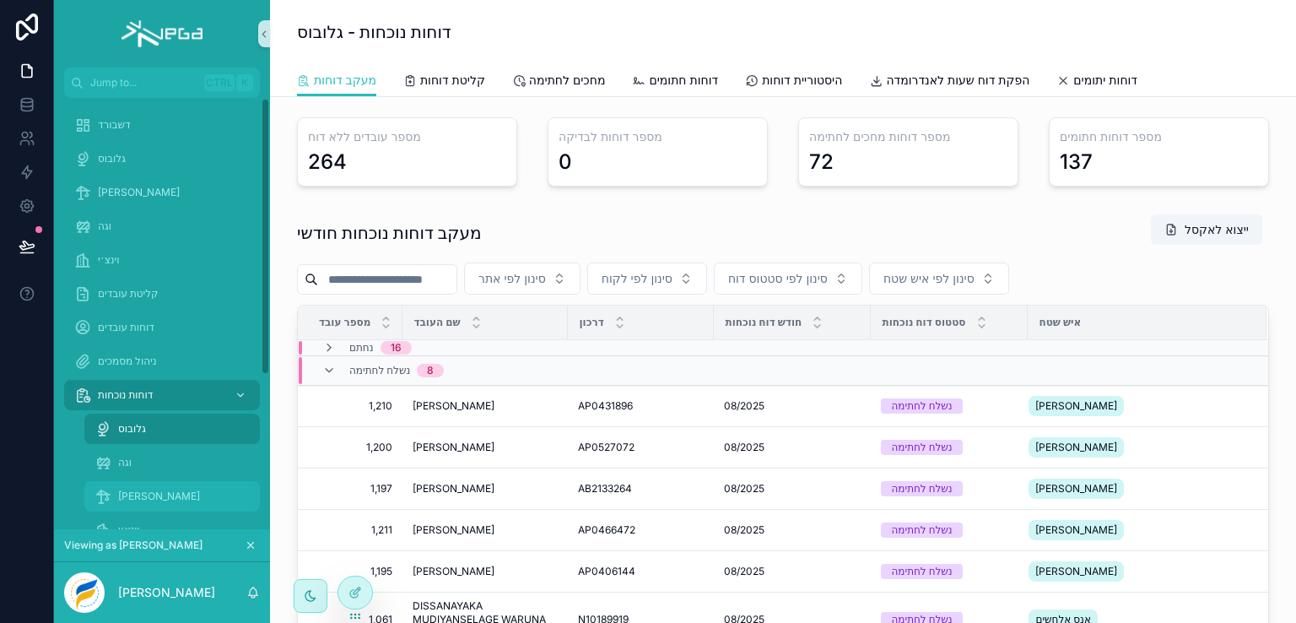
click at [131, 492] on span "[PERSON_NAME]" at bounding box center [159, 495] width 82 height 13
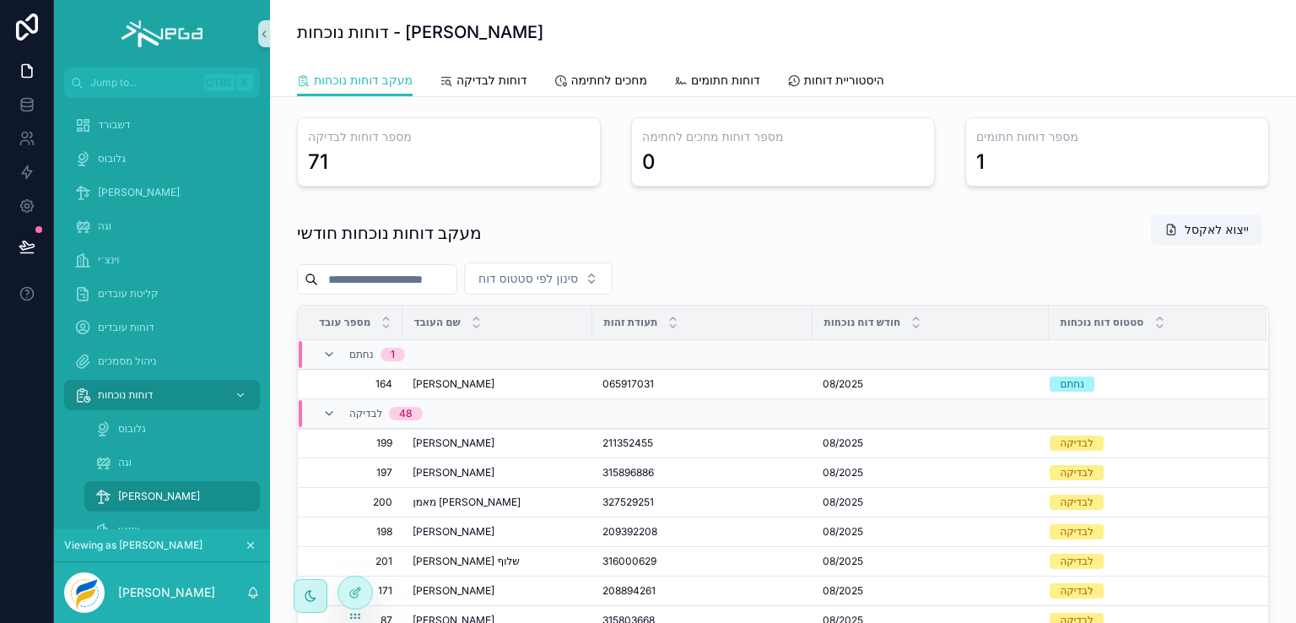
click at [406, 284] on input "scrollable content" at bounding box center [387, 279] width 138 height 24
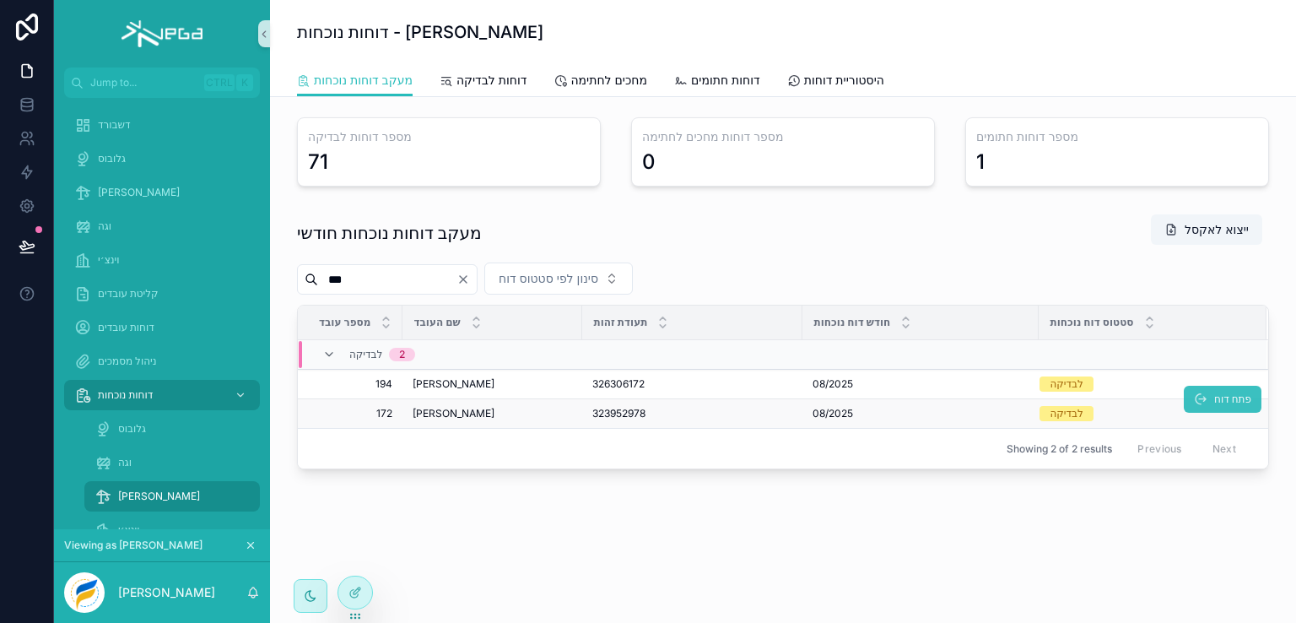
type input "***"
click at [1228, 401] on span "פתח דוח" at bounding box center [1232, 398] width 37 height 13
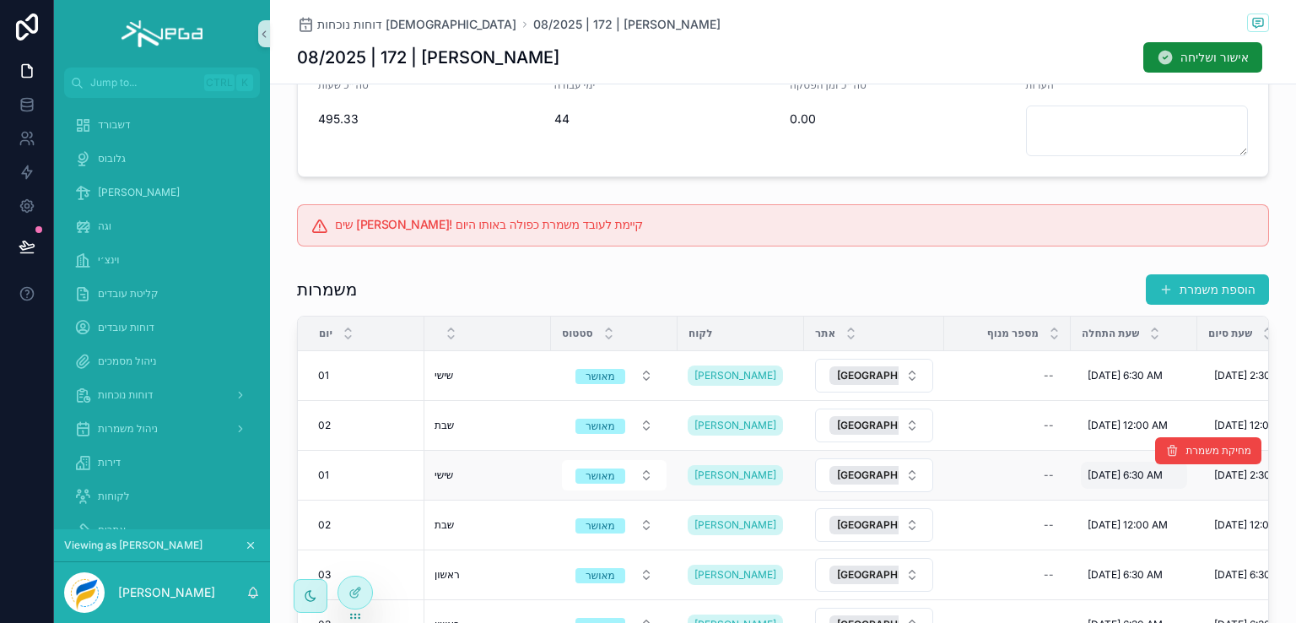
scroll to position [506, 0]
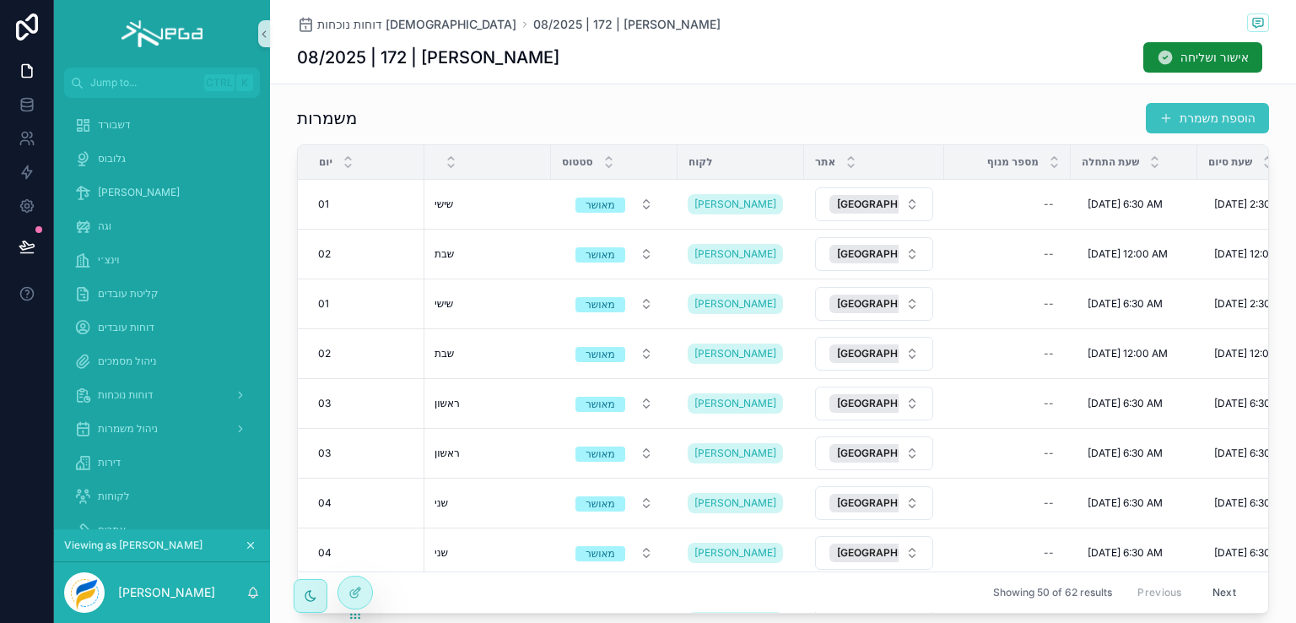
click at [1182, 118] on button "הוספת משמרת" at bounding box center [1207, 118] width 123 height 30
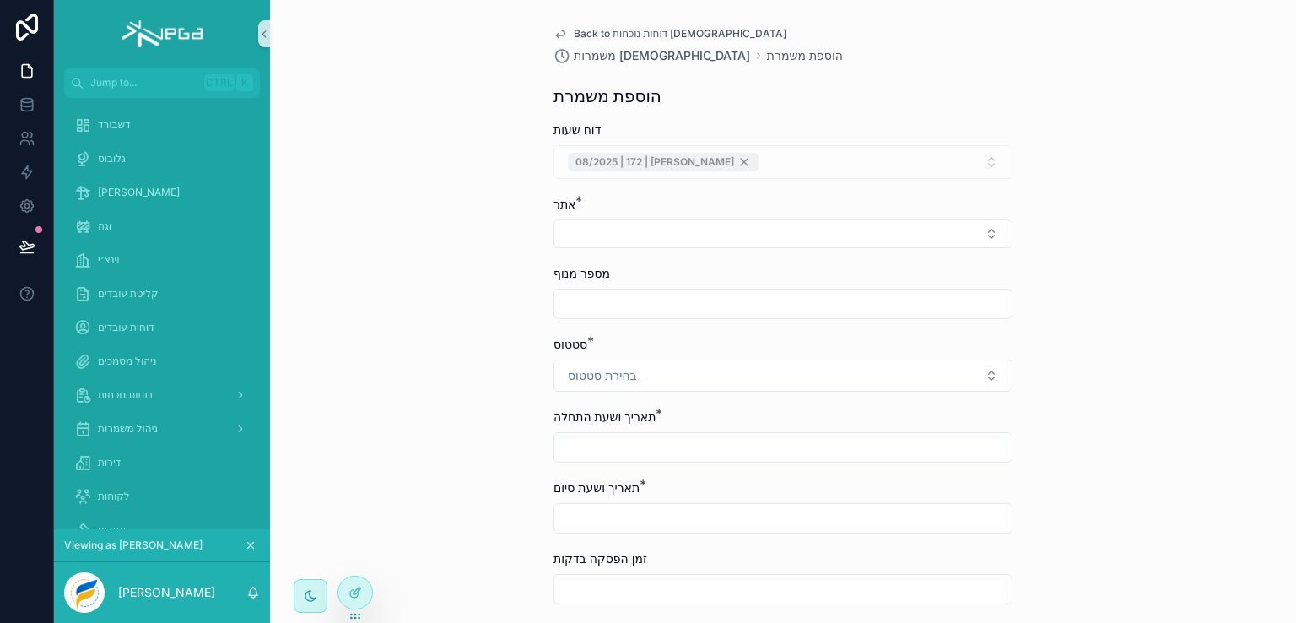
click at [622, 35] on span "Back to דוחות נוכחות [DEMOGRAPHIC_DATA]" at bounding box center [680, 33] width 213 height 13
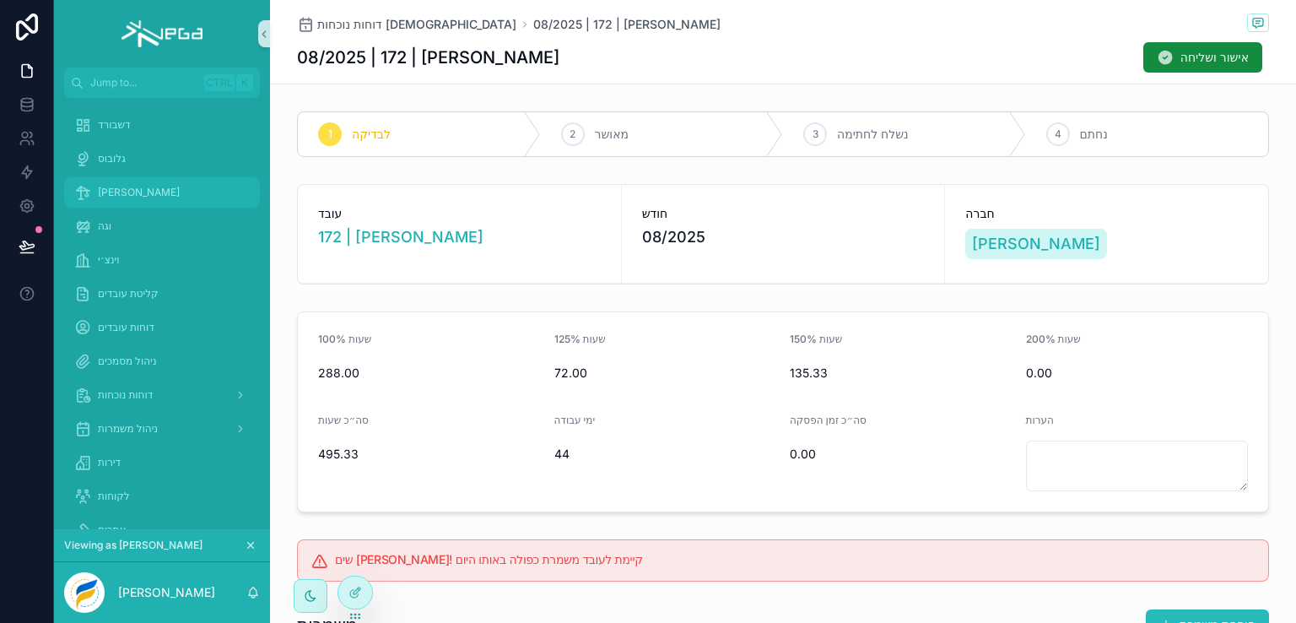
click at [111, 192] on span "[PERSON_NAME]" at bounding box center [139, 192] width 82 height 13
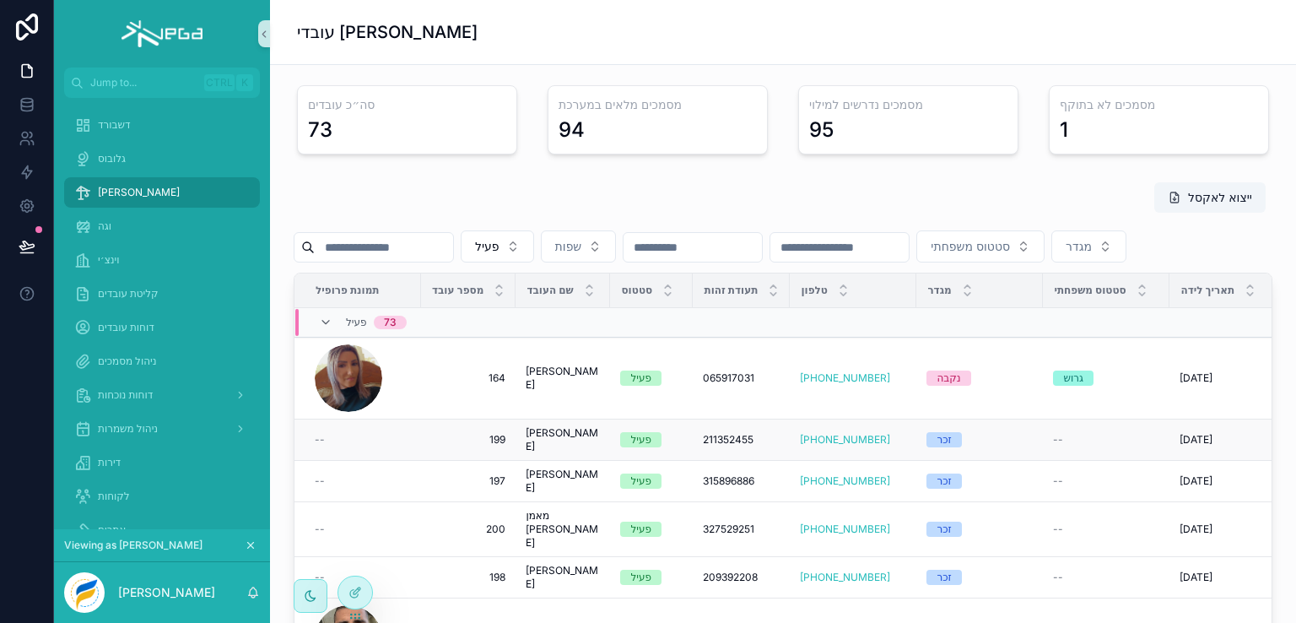
click at [515, 461] on td "[PERSON_NAME] [PERSON_NAME]" at bounding box center [562, 439] width 94 height 41
click at [488, 446] on span "199" at bounding box center [468, 439] width 74 height 13
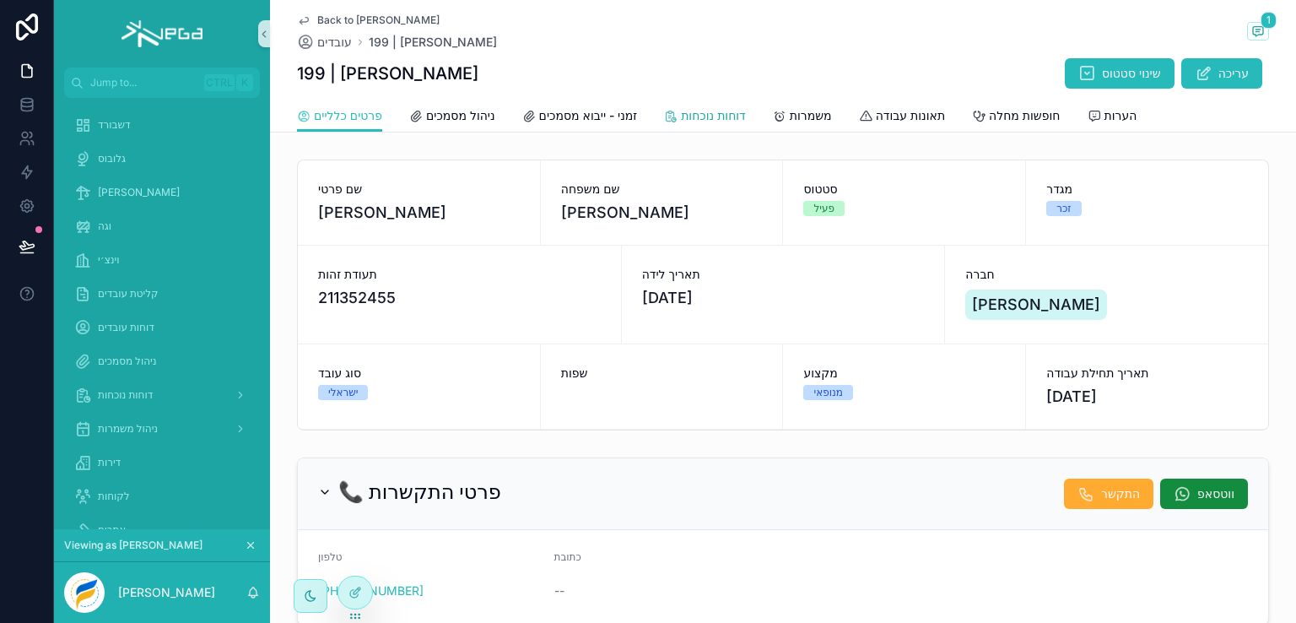
click at [715, 124] on link "דוחות נוכחות" at bounding box center [705, 117] width 82 height 34
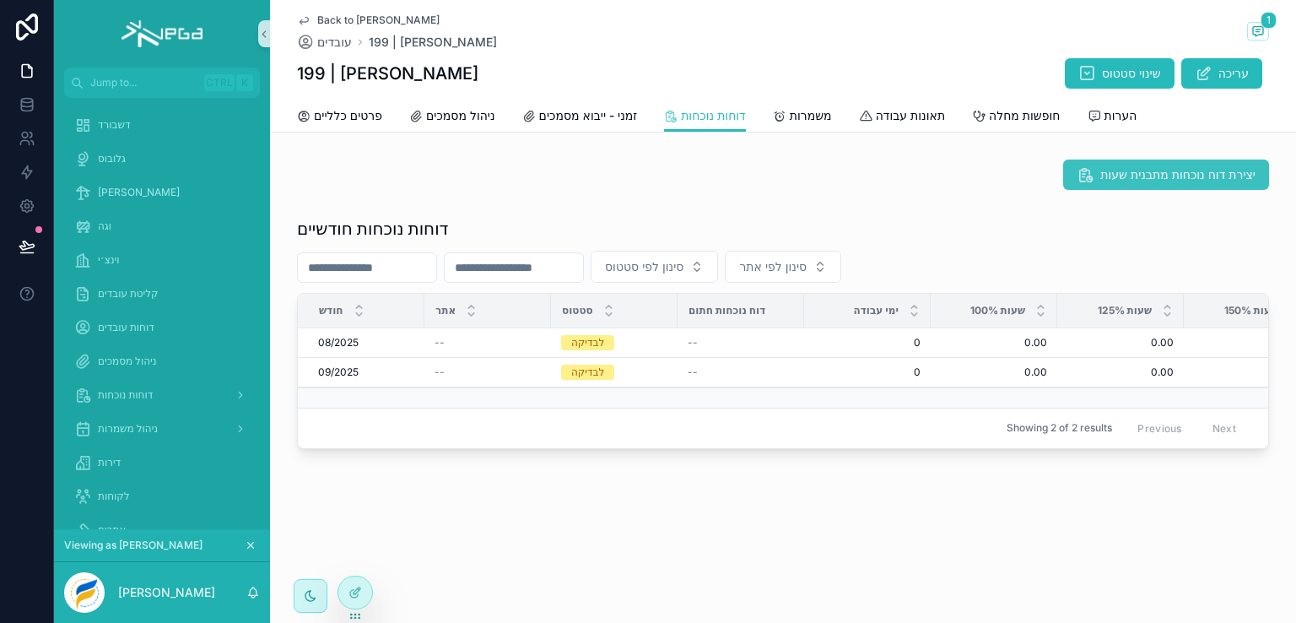
click at [1137, 173] on span "יצירת דוח נוכחות מתבנית שעות" at bounding box center [1177, 174] width 155 height 17
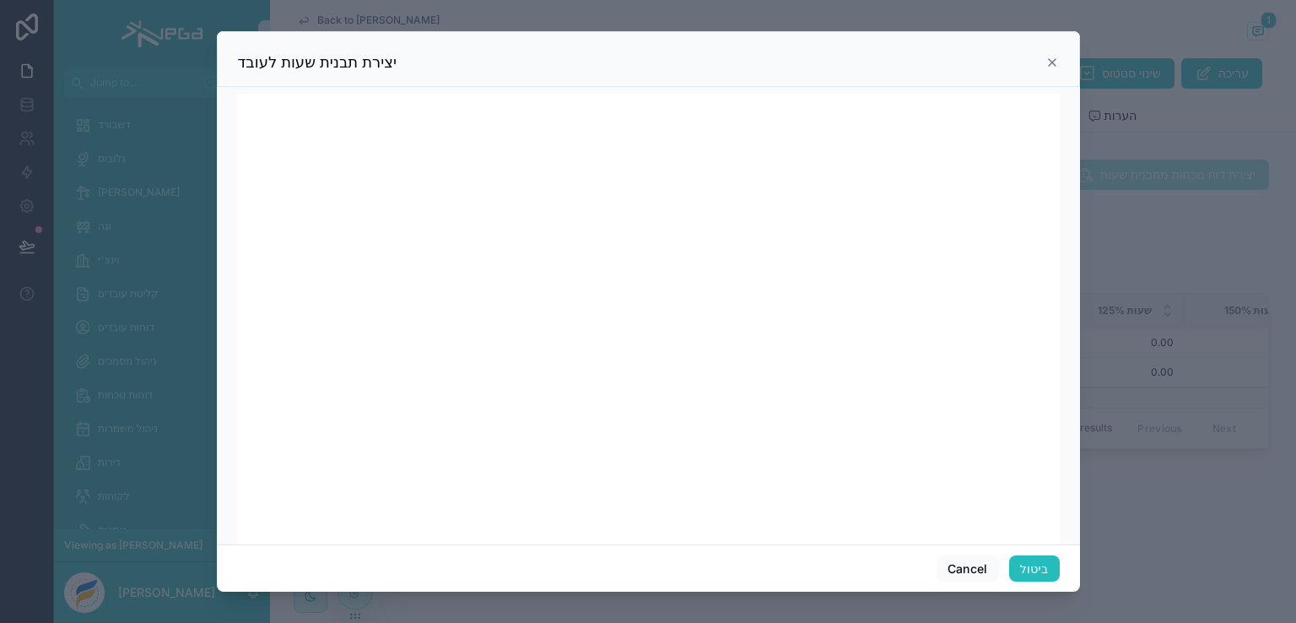
click at [1049, 59] on icon at bounding box center [1052, 62] width 7 height 7
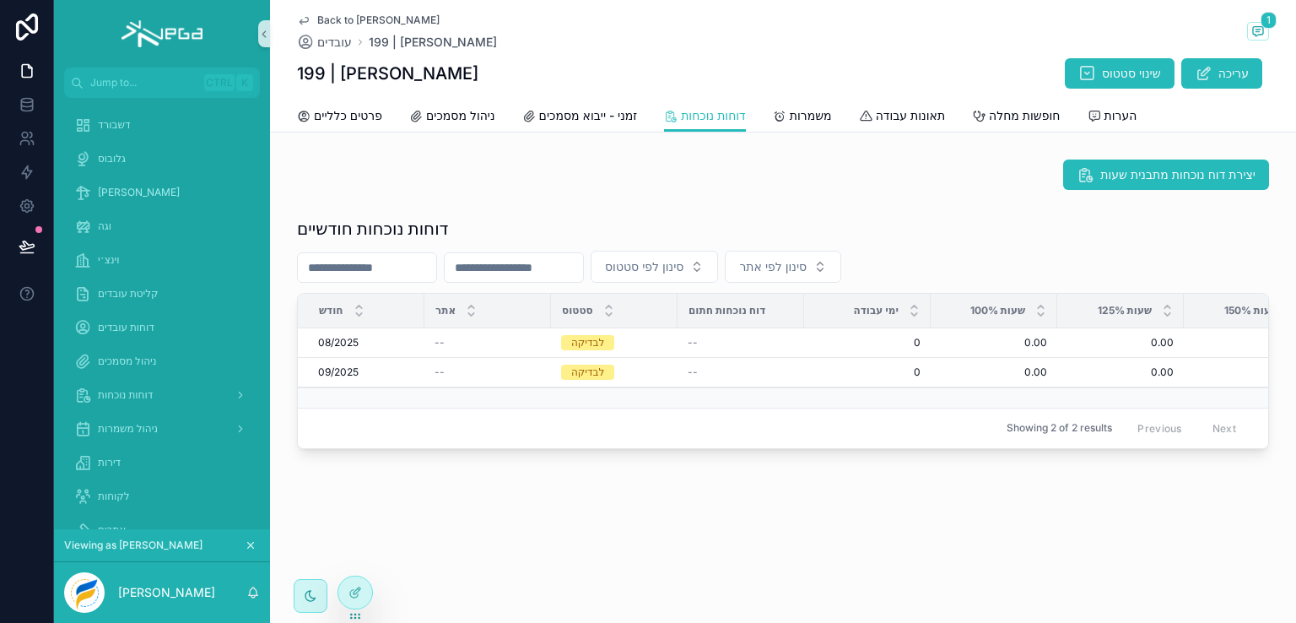
click at [930, 58] on div "199 | [PERSON_NAME] שינוי סטטוס עריכה" at bounding box center [783, 73] width 972 height 32
